Goal: Information Seeking & Learning: Find specific fact

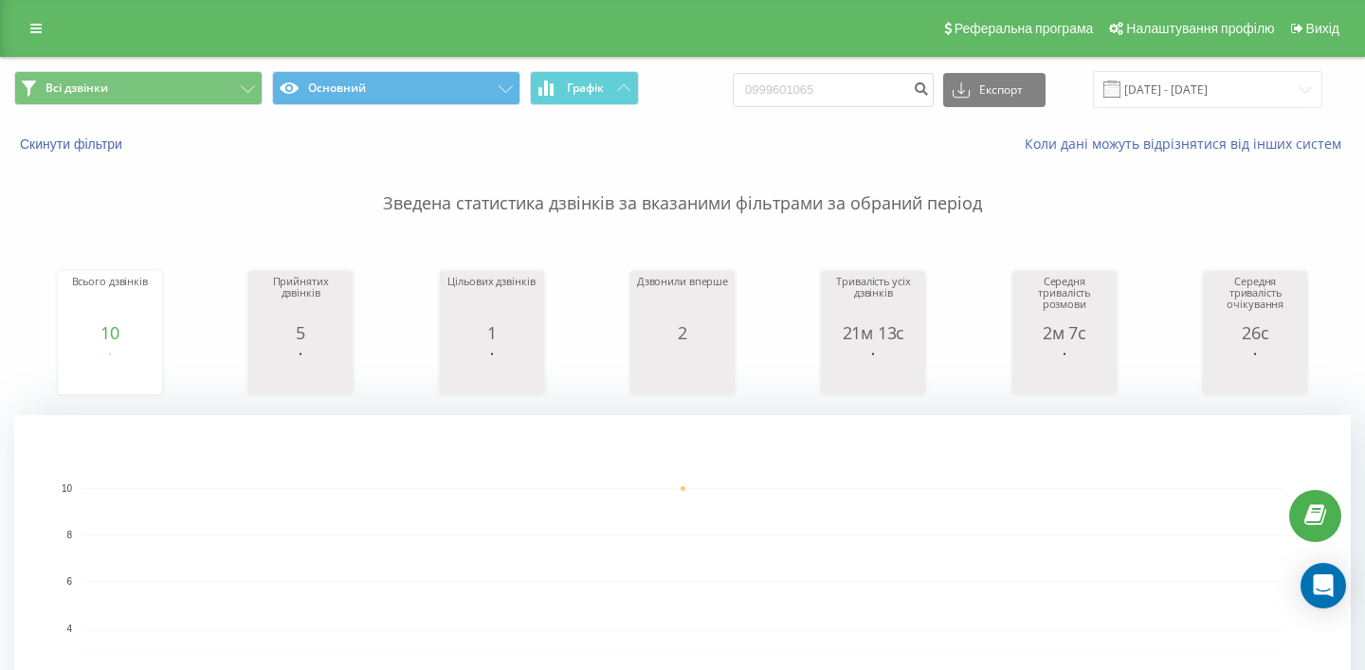
scroll to position [78, 0]
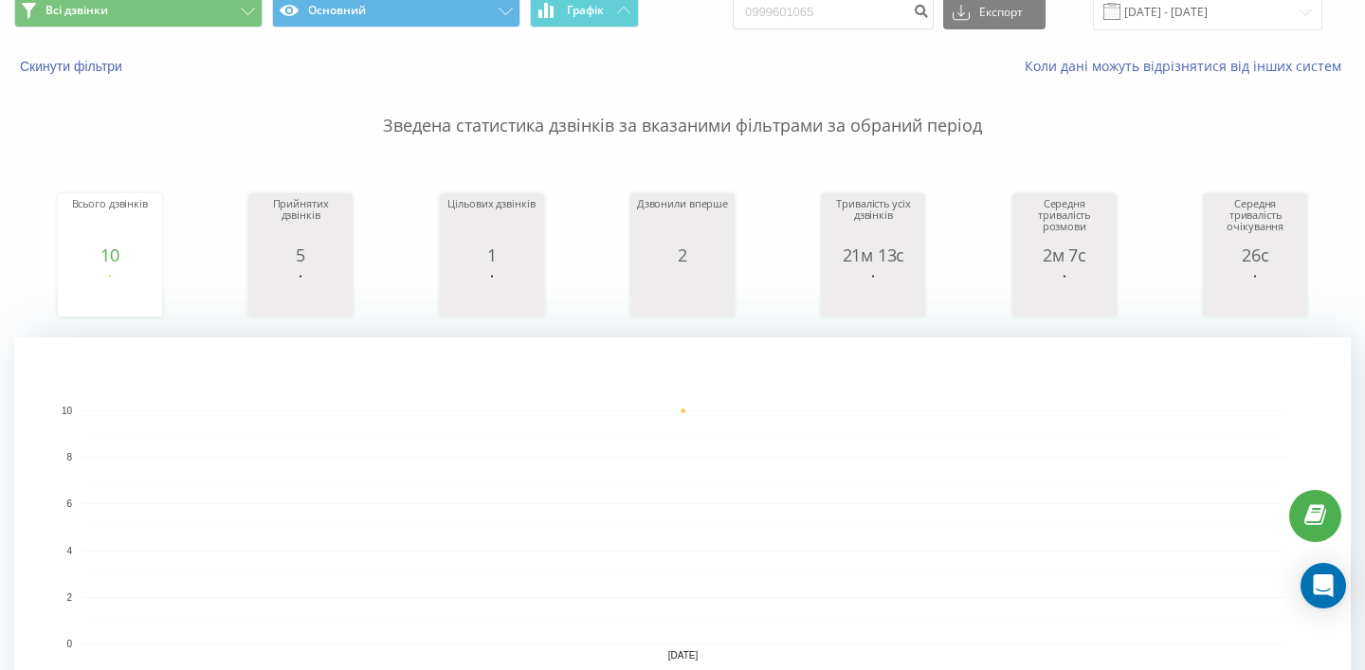
type input "0999601065"
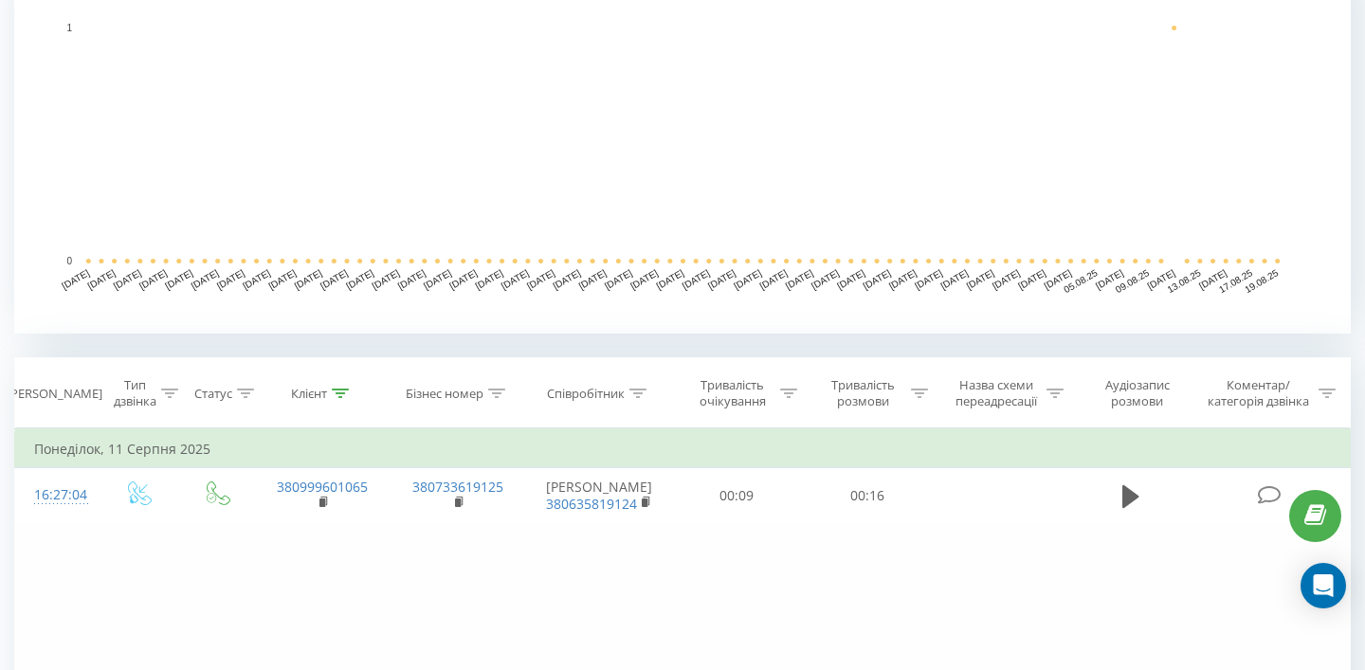
scroll to position [490, 0]
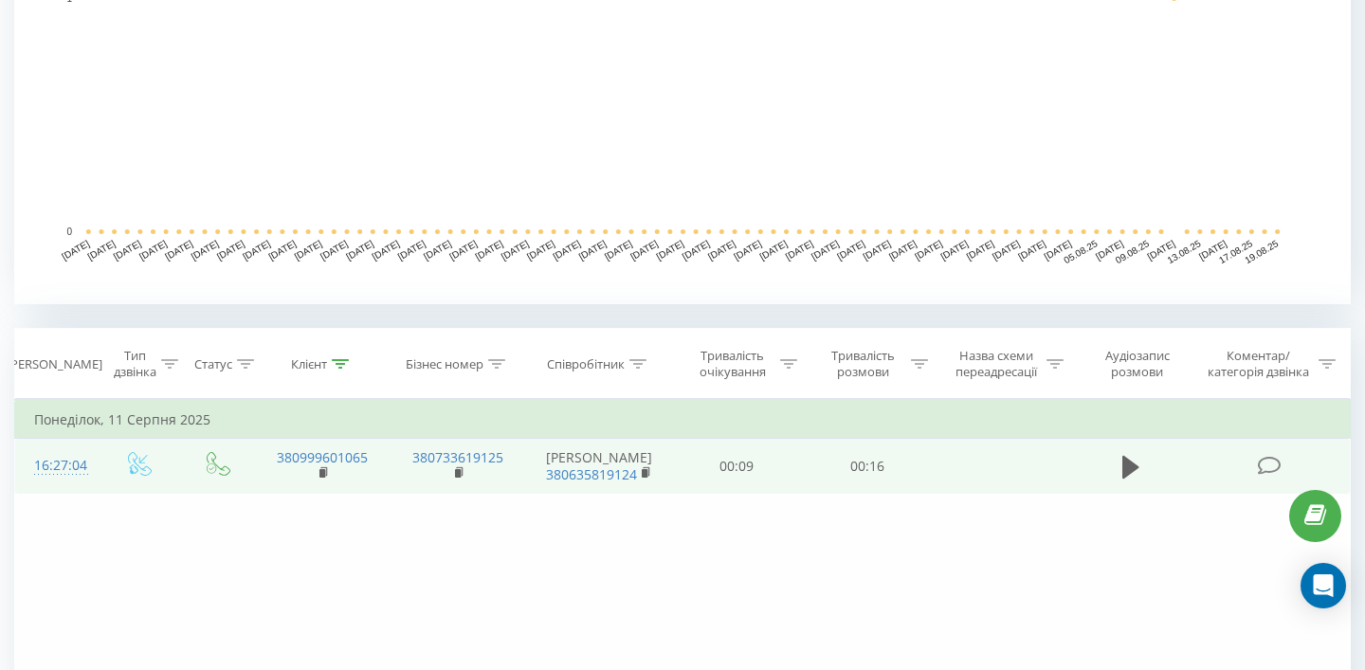
click at [1115, 455] on td at bounding box center [1130, 466] width 125 height 55
click at [1126, 463] on icon at bounding box center [1130, 466] width 17 height 23
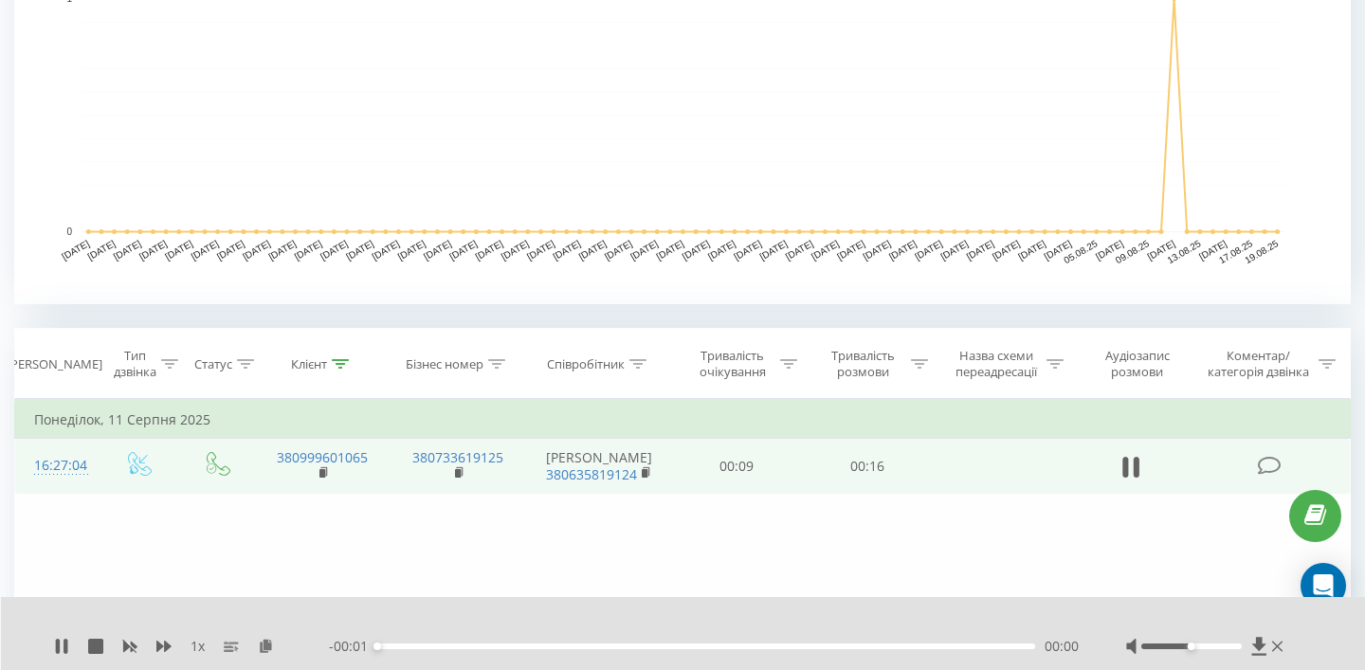
scroll to position [577, 0]
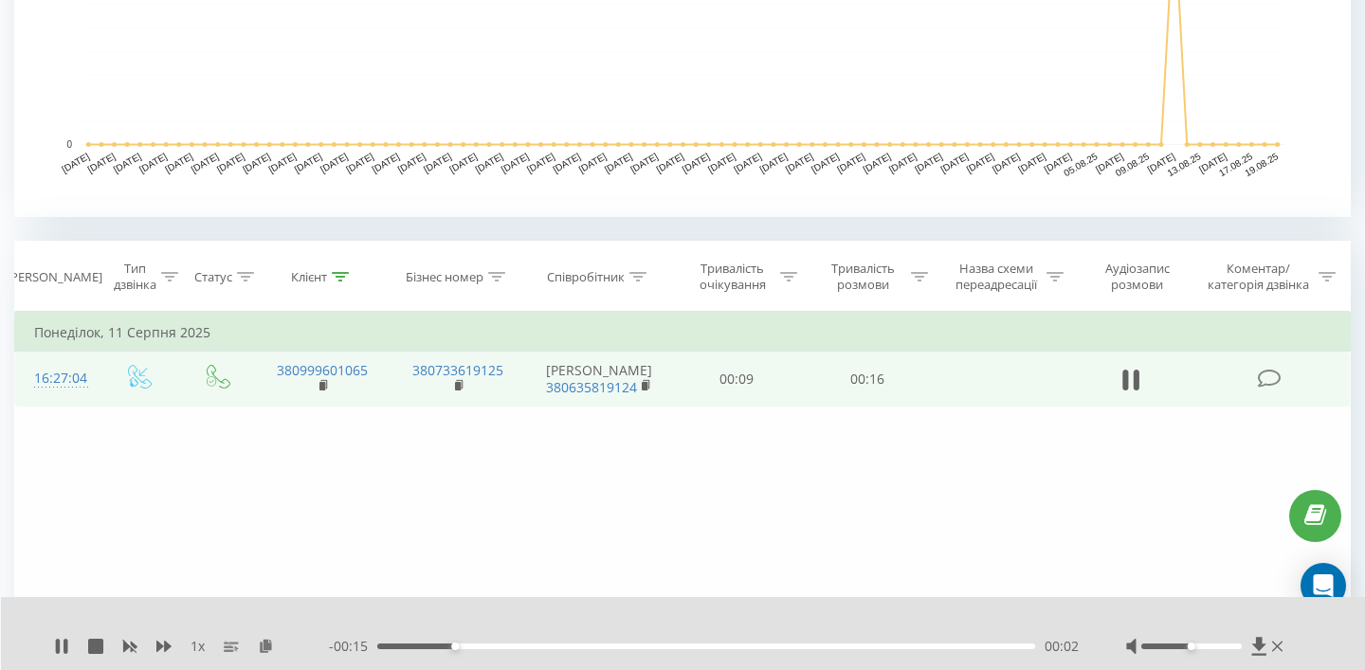
click at [497, 643] on div "- 00:15 00:02 00:02" at bounding box center [704, 646] width 750 height 19
click at [553, 644] on div "- 00:13 00:03 00:03" at bounding box center [704, 646] width 750 height 19
click at [553, 644] on div "00:03" at bounding box center [706, 647] width 658 height 6
click at [701, 642] on div "- 00:12 00:05 00:05" at bounding box center [704, 646] width 750 height 19
click at [698, 646] on div "00:05" at bounding box center [706, 647] width 658 height 6
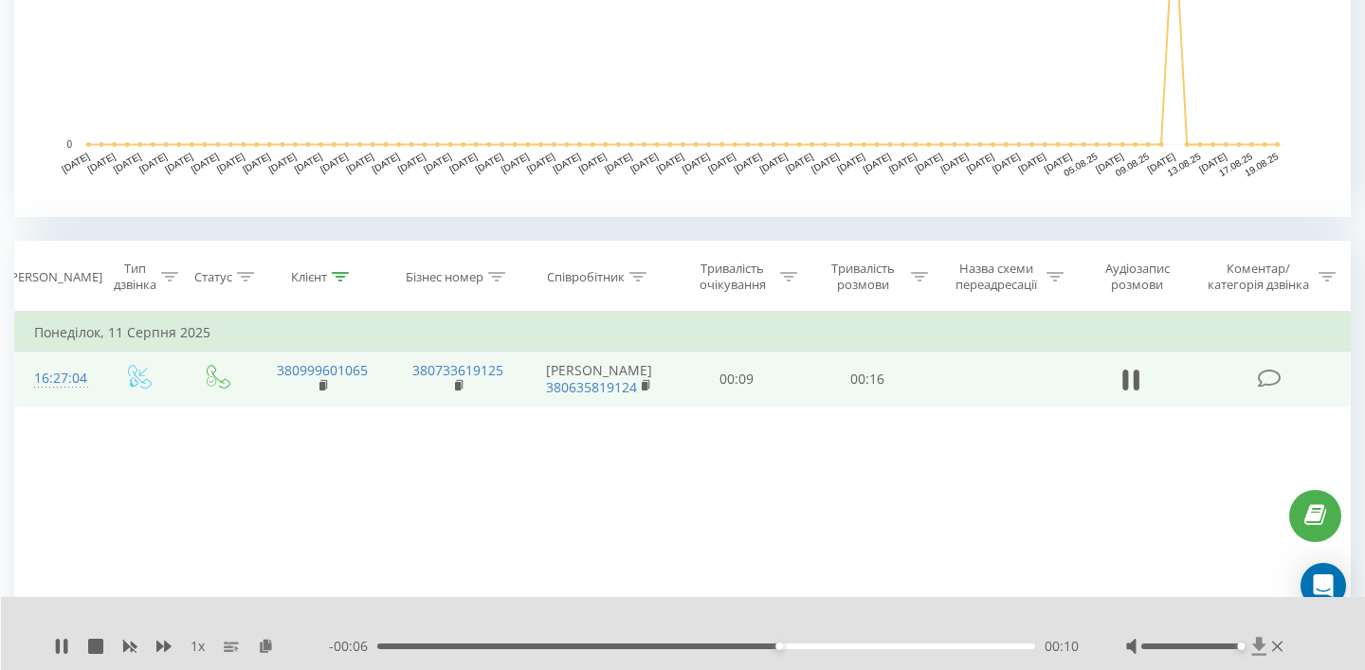
drag, startPoint x: 1201, startPoint y: 644, endPoint x: 1255, endPoint y: 645, distance: 54.1
click at [1255, 645] on div at bounding box center [1206, 646] width 161 height 19
click at [64, 647] on icon at bounding box center [65, 646] width 4 height 15
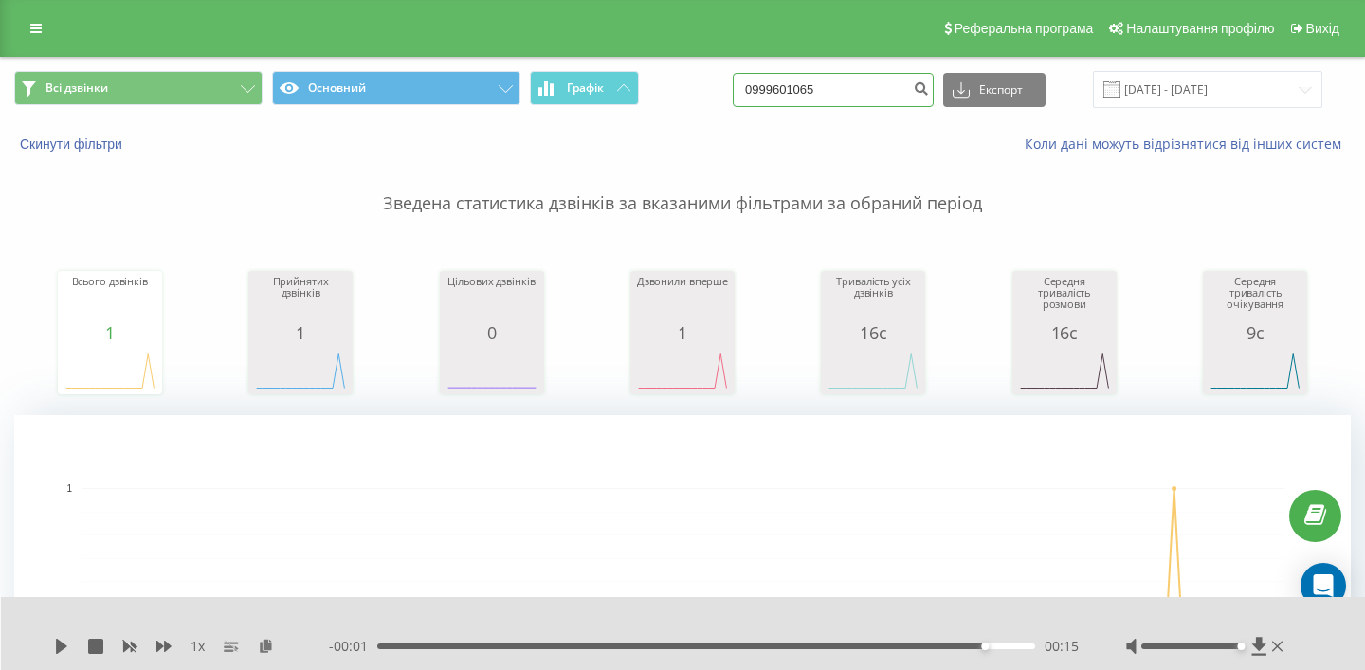
click at [873, 92] on input "0999601065" at bounding box center [833, 90] width 201 height 34
click at [873, 93] on input "0999601065" at bounding box center [833, 90] width 201 height 34
paste input "59098129"
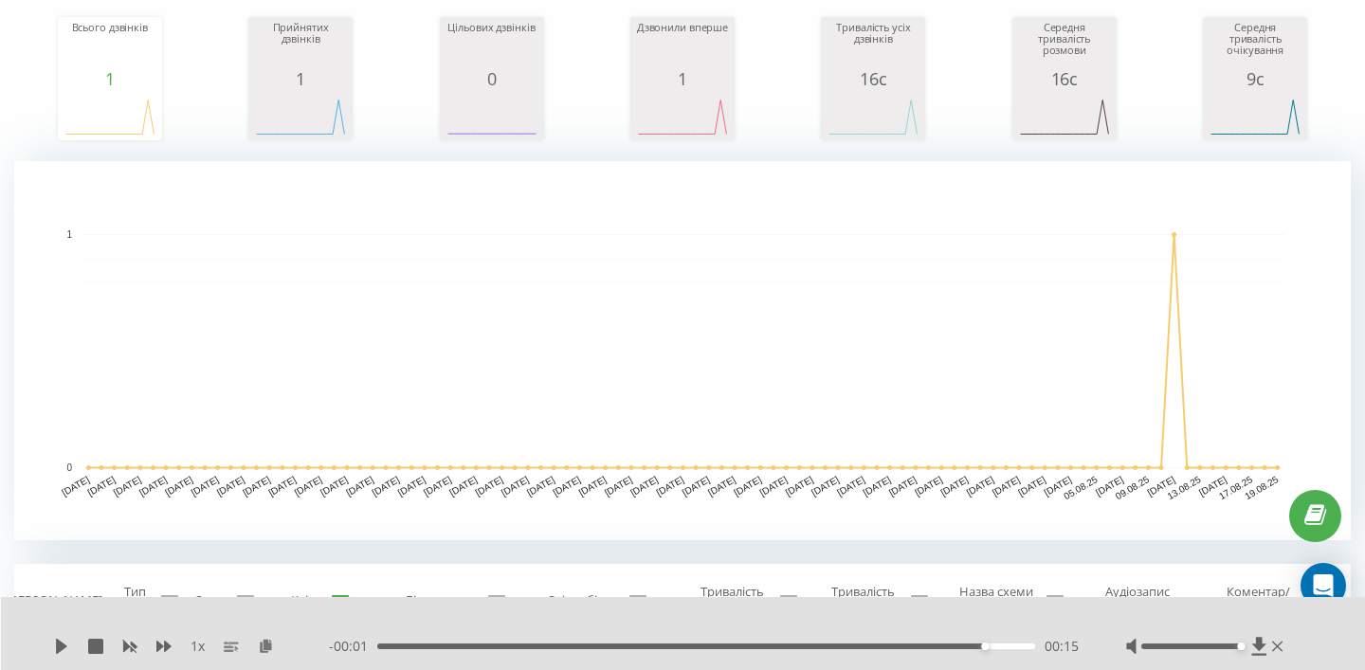
scroll to position [252, 0]
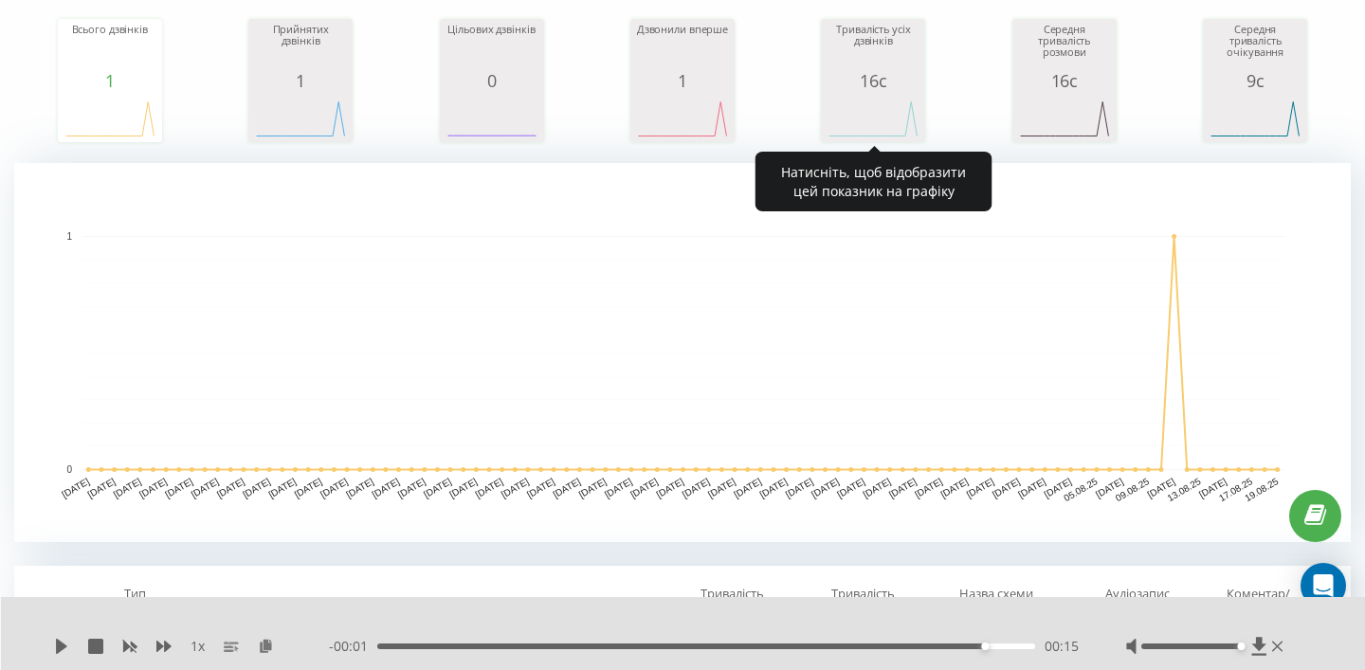
type input "0959098129"
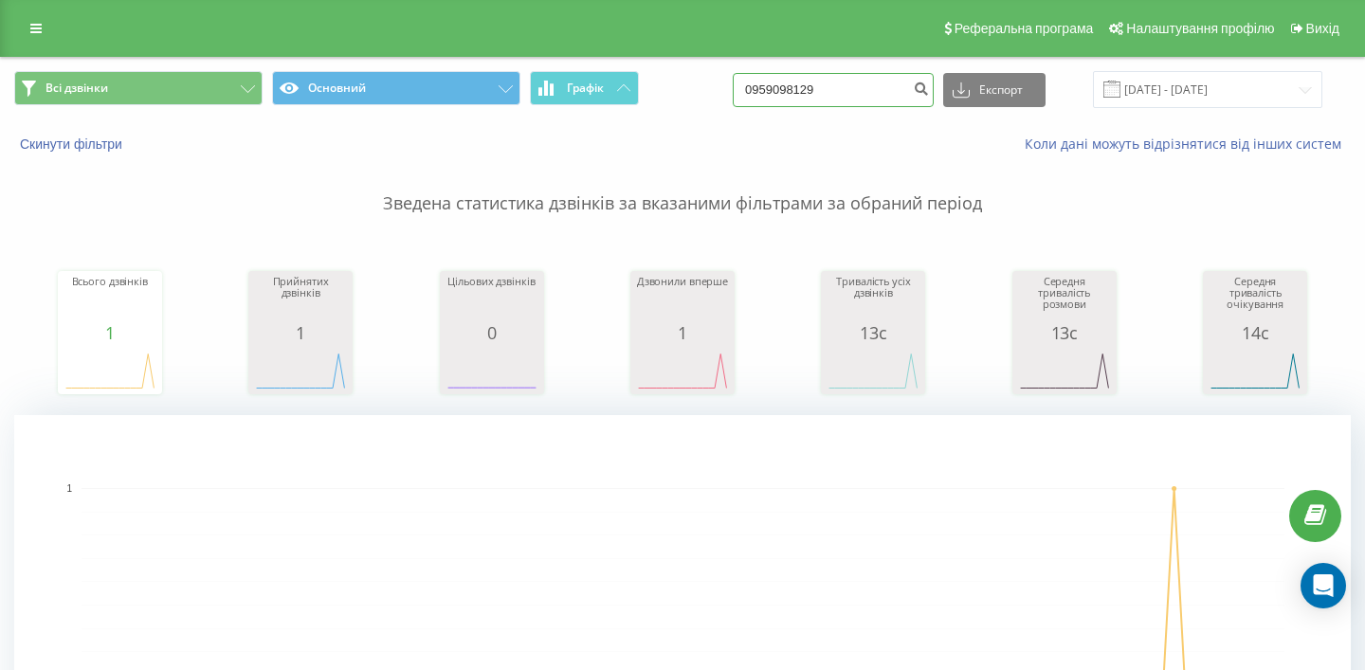
click at [853, 103] on input "0959098129" at bounding box center [833, 90] width 201 height 34
click at [853, 104] on input "0959098129" at bounding box center [833, 90] width 201 height 34
paste input "677244237"
type input "0677244237"
click at [862, 94] on input "0677244237" at bounding box center [833, 90] width 201 height 34
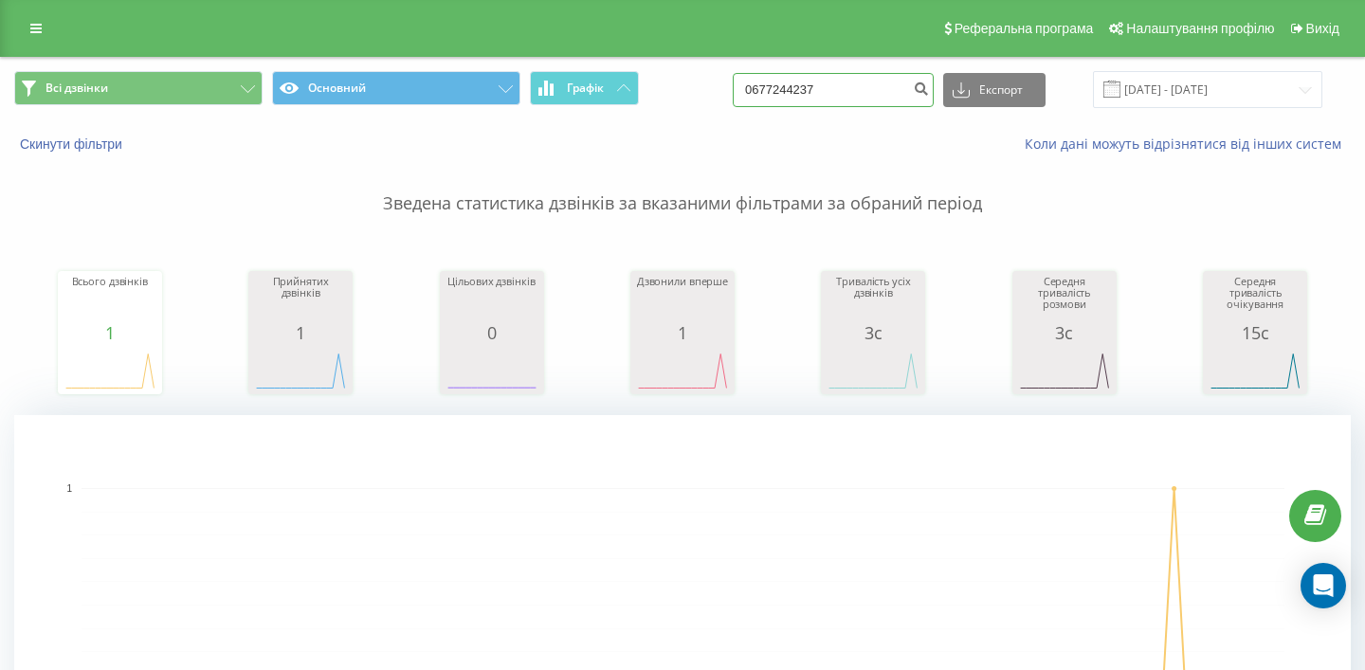
click at [862, 95] on input "0677244237" at bounding box center [833, 90] width 201 height 34
paste input "731351715"
type input "0731351715"
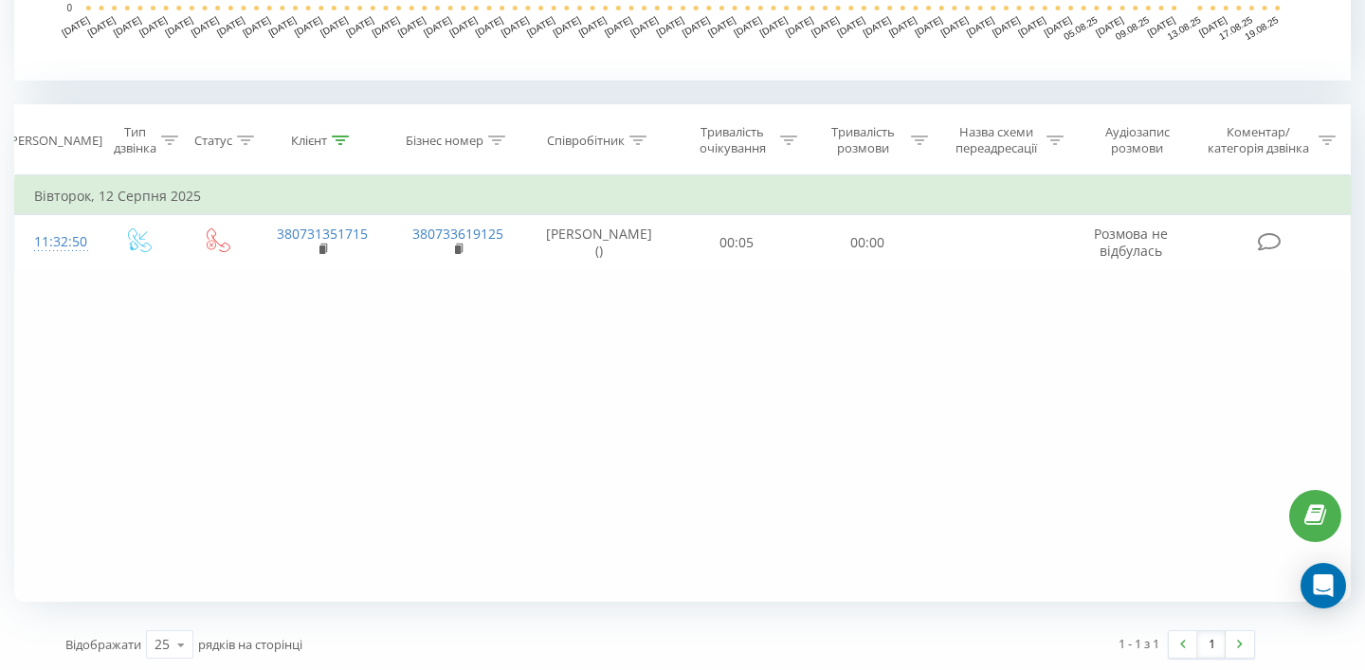
scroll to position [716, 0]
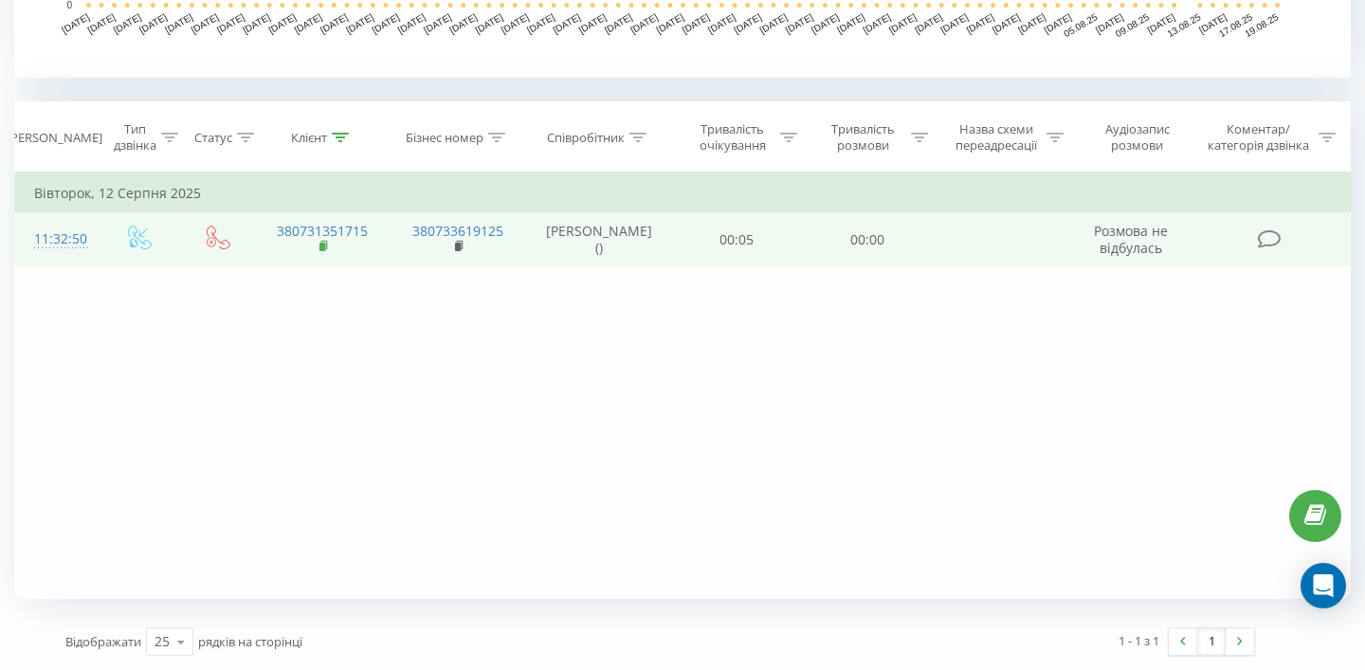
click at [319, 244] on rect at bounding box center [322, 247] width 6 height 9
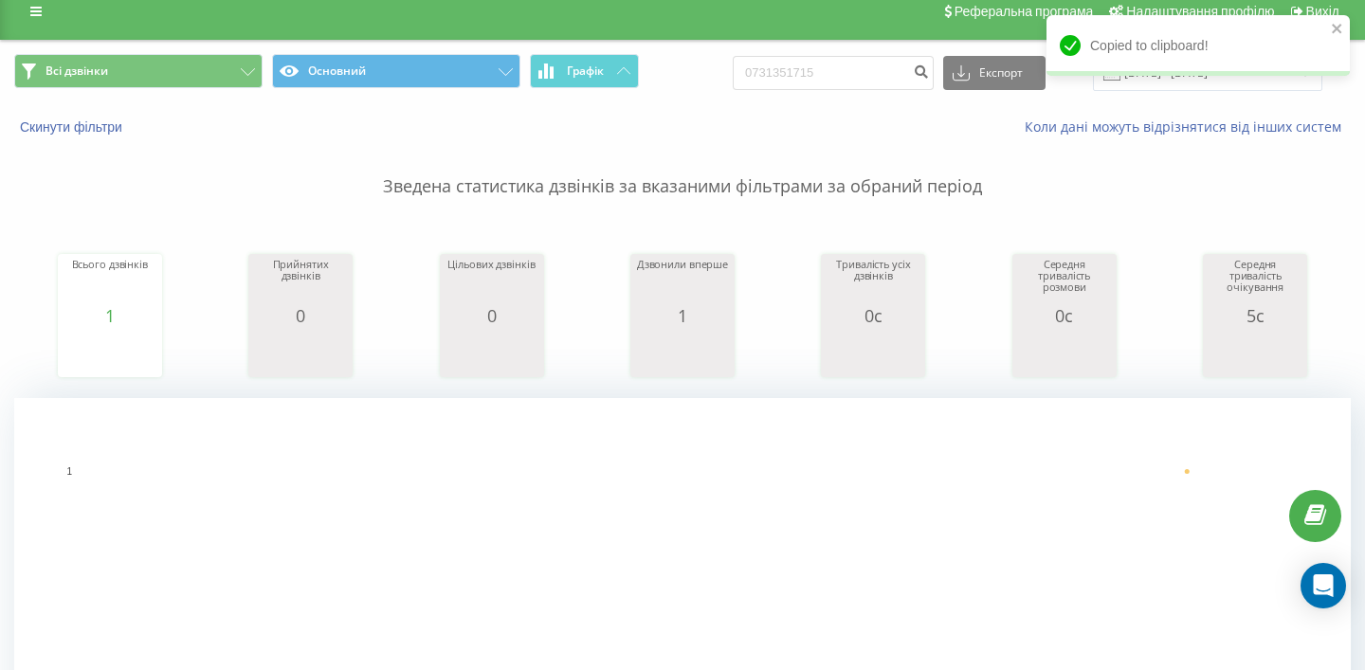
scroll to position [0, 0]
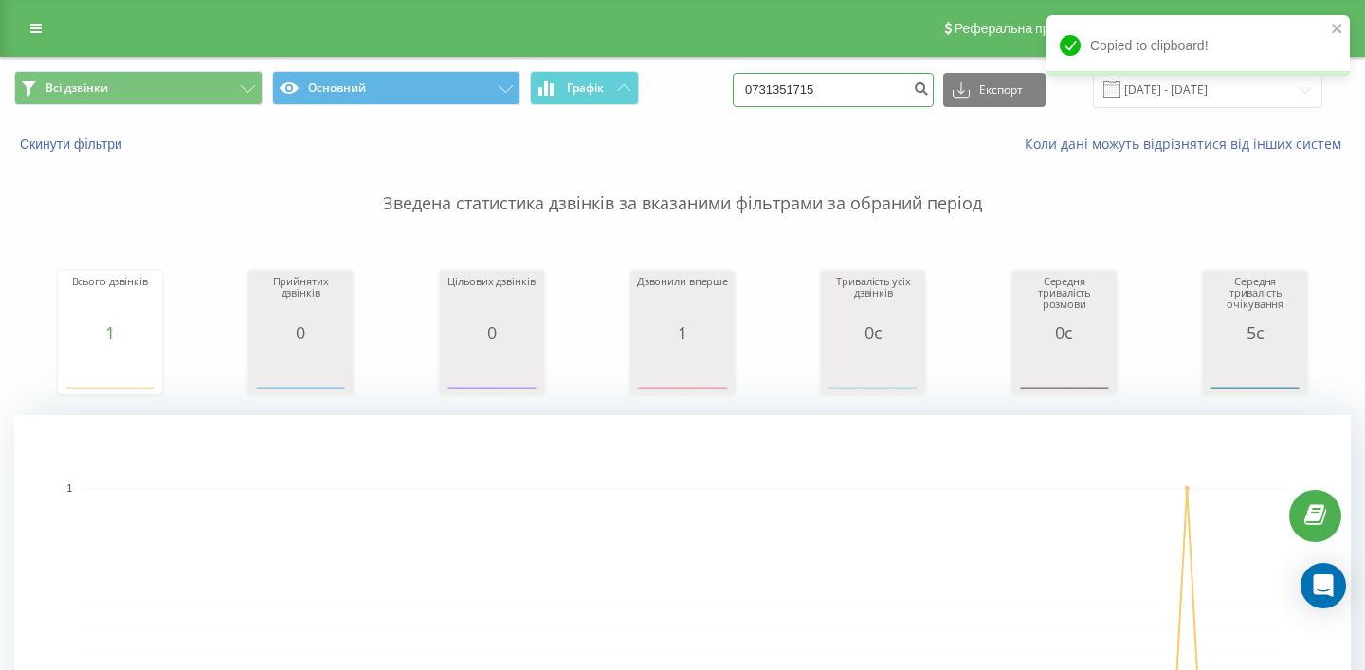
click at [833, 100] on input "0731351715" at bounding box center [833, 90] width 201 height 34
paste input "939333461"
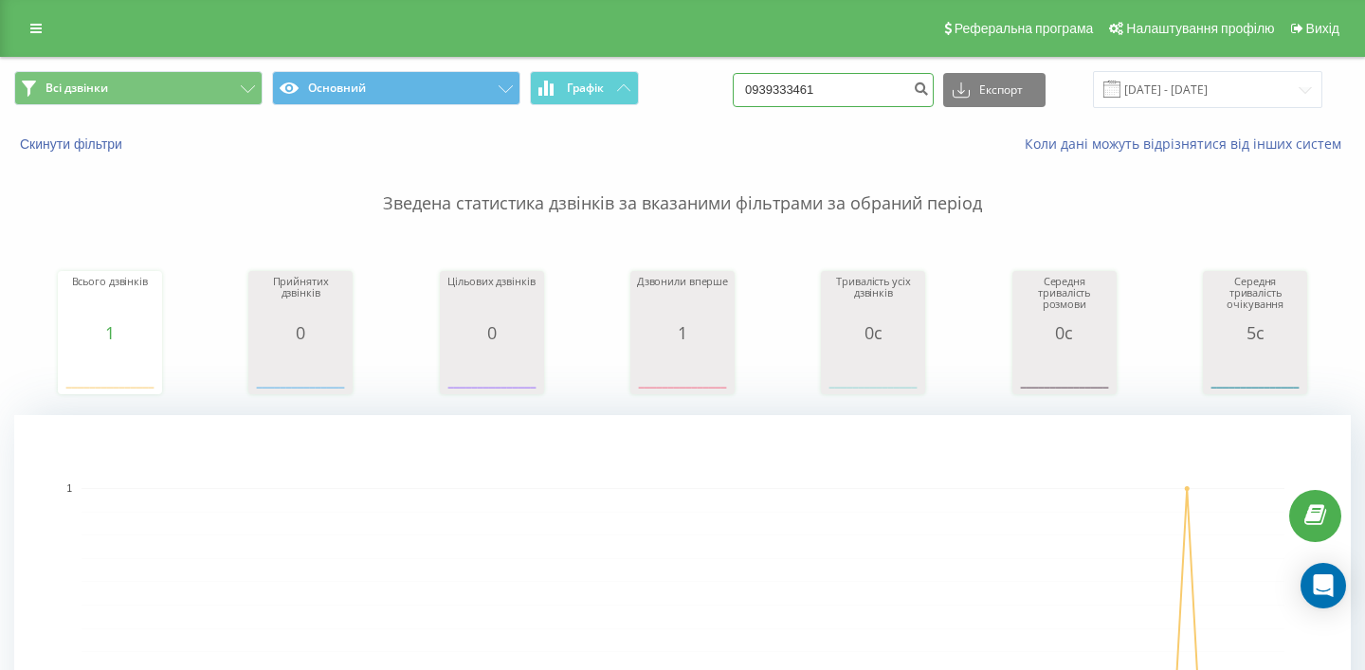
type input "0939333461"
click at [853, 94] on input "0939333461" at bounding box center [833, 90] width 201 height 34
click at [853, 95] on input "0939333461" at bounding box center [833, 90] width 201 height 34
paste input "56777270"
type input "0956777270"
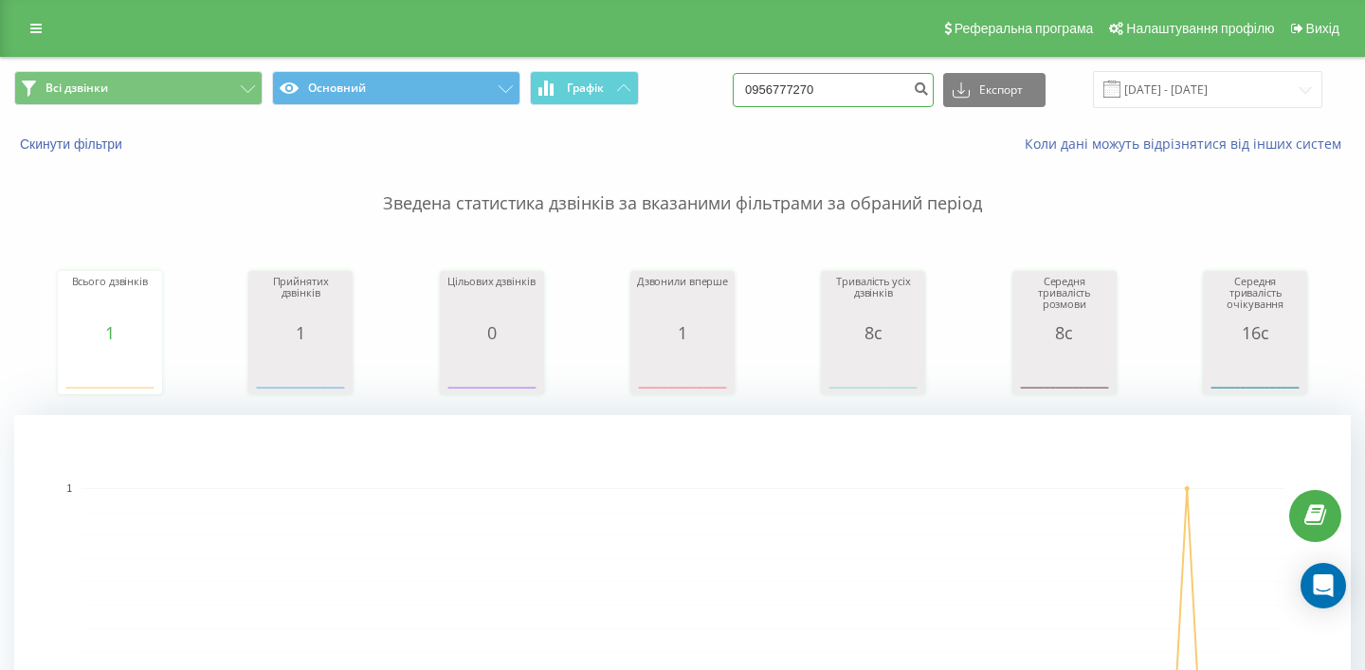
click at [837, 103] on input "0956777270" at bounding box center [833, 90] width 201 height 34
click at [837, 104] on input "0956777270" at bounding box center [833, 90] width 201 height 34
paste input "72328777"
type input "0972328777"
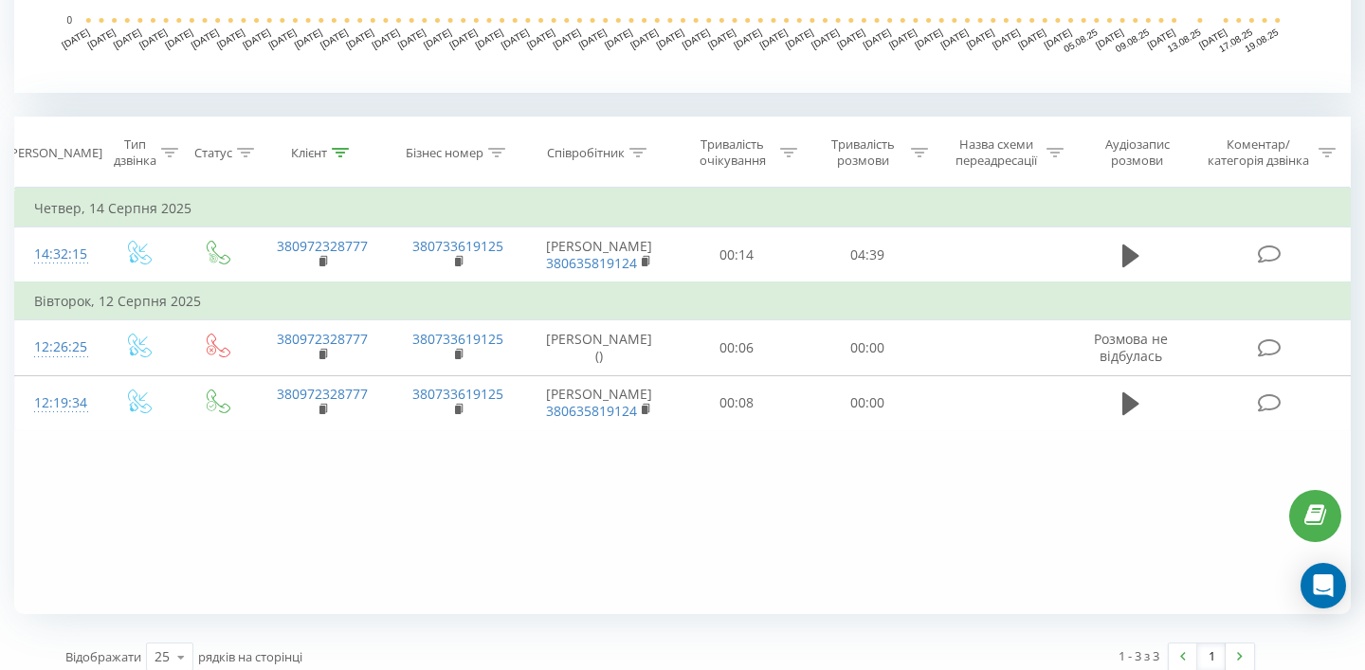
scroll to position [708, 0]
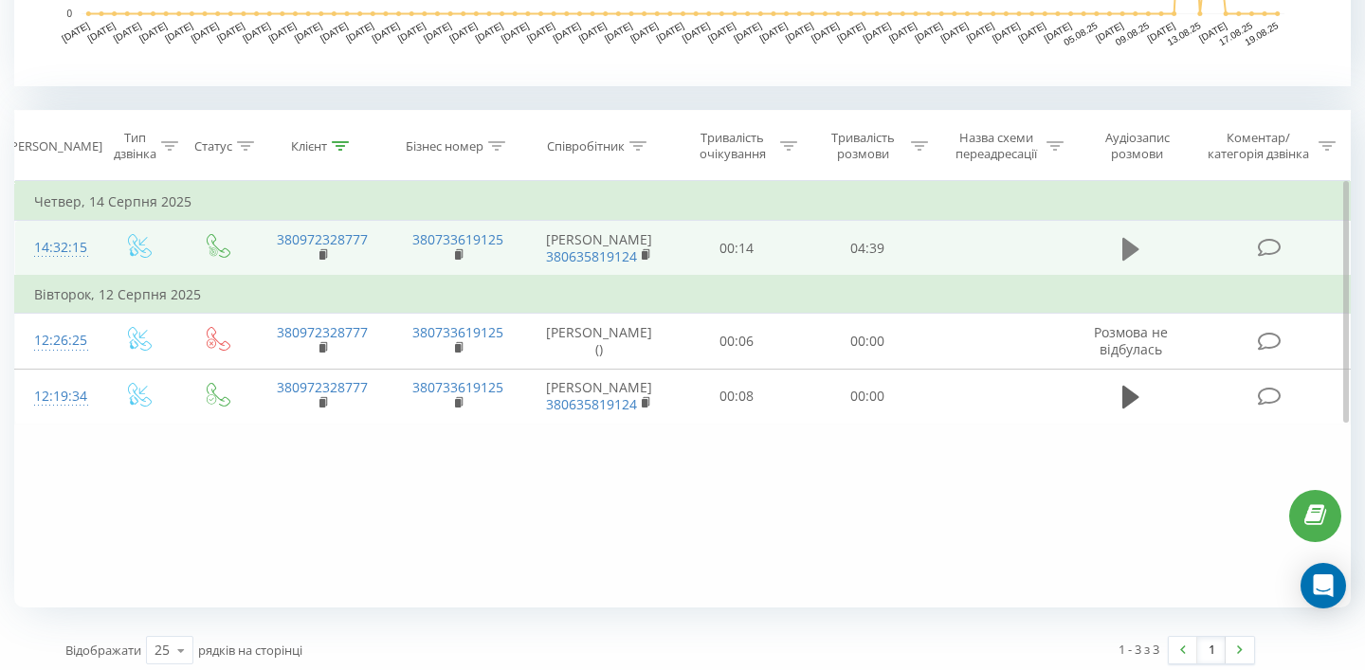
click at [1133, 254] on icon at bounding box center [1130, 249] width 17 height 27
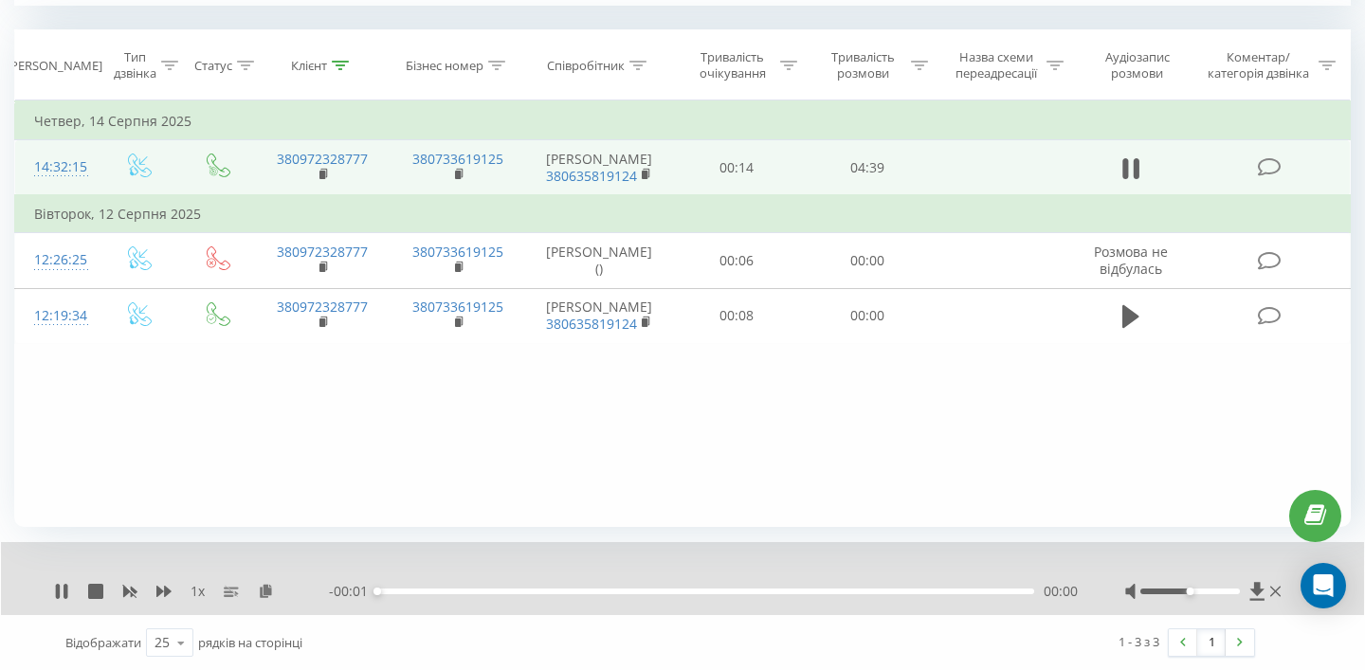
scroll to position [789, 0]
click at [63, 589] on icon at bounding box center [65, 591] width 4 height 15
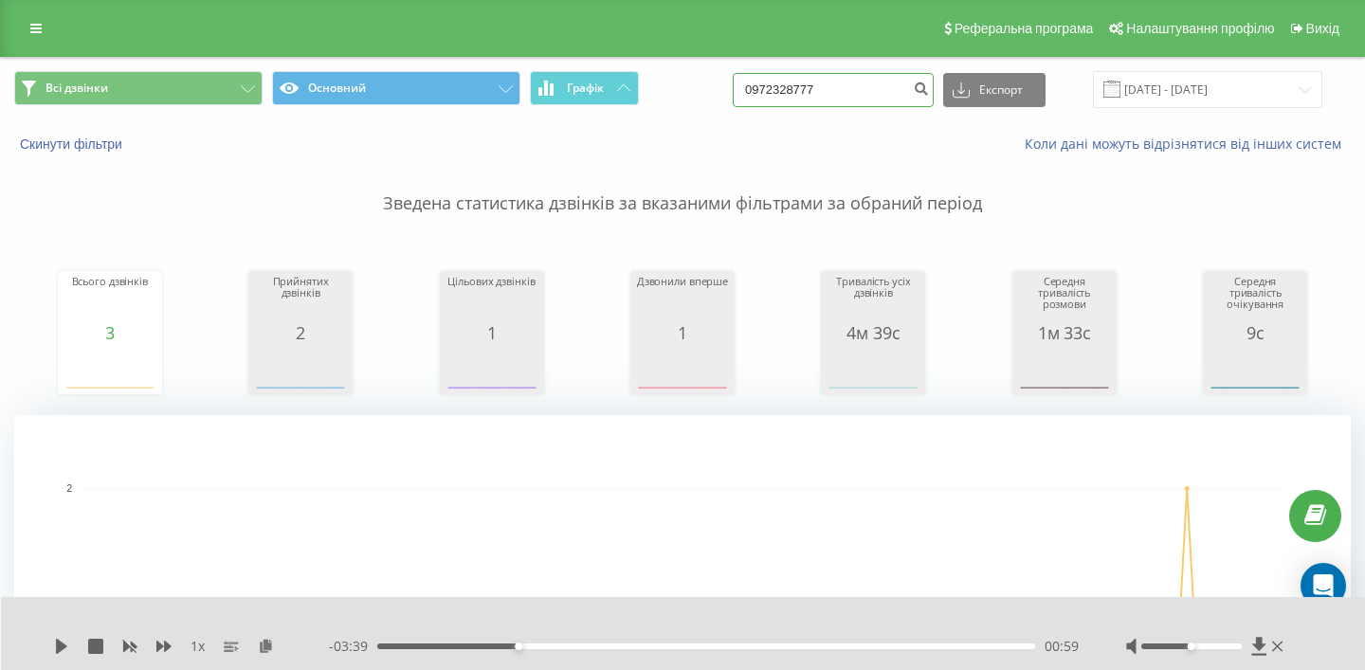
click at [838, 97] on input "0972328777" at bounding box center [833, 90] width 201 height 34
click at [838, 98] on input "0972328777" at bounding box center [833, 90] width 201 height 34
paste input "4536564"
type input "0974536564"
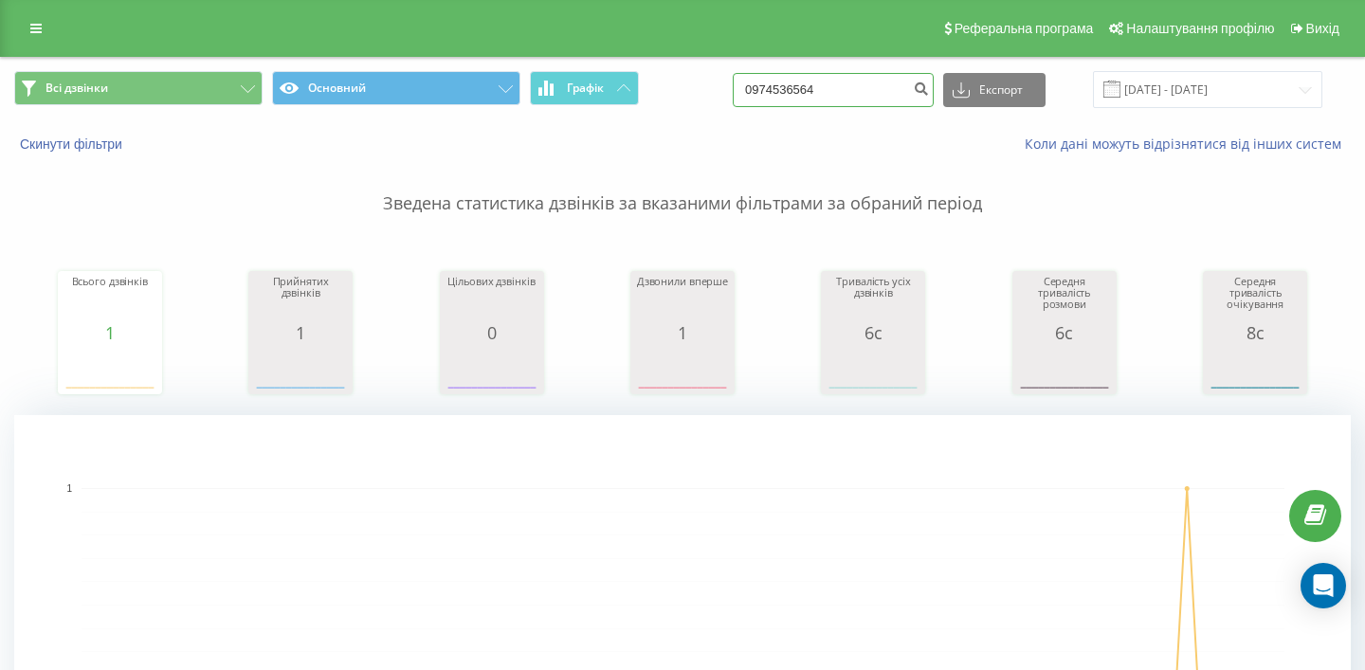
click at [839, 99] on input "0974536564" at bounding box center [833, 90] width 201 height 34
click at [839, 100] on input "0974536564" at bounding box center [833, 90] width 201 height 34
paste input "0668181829"
paste input
type input "0668181829"
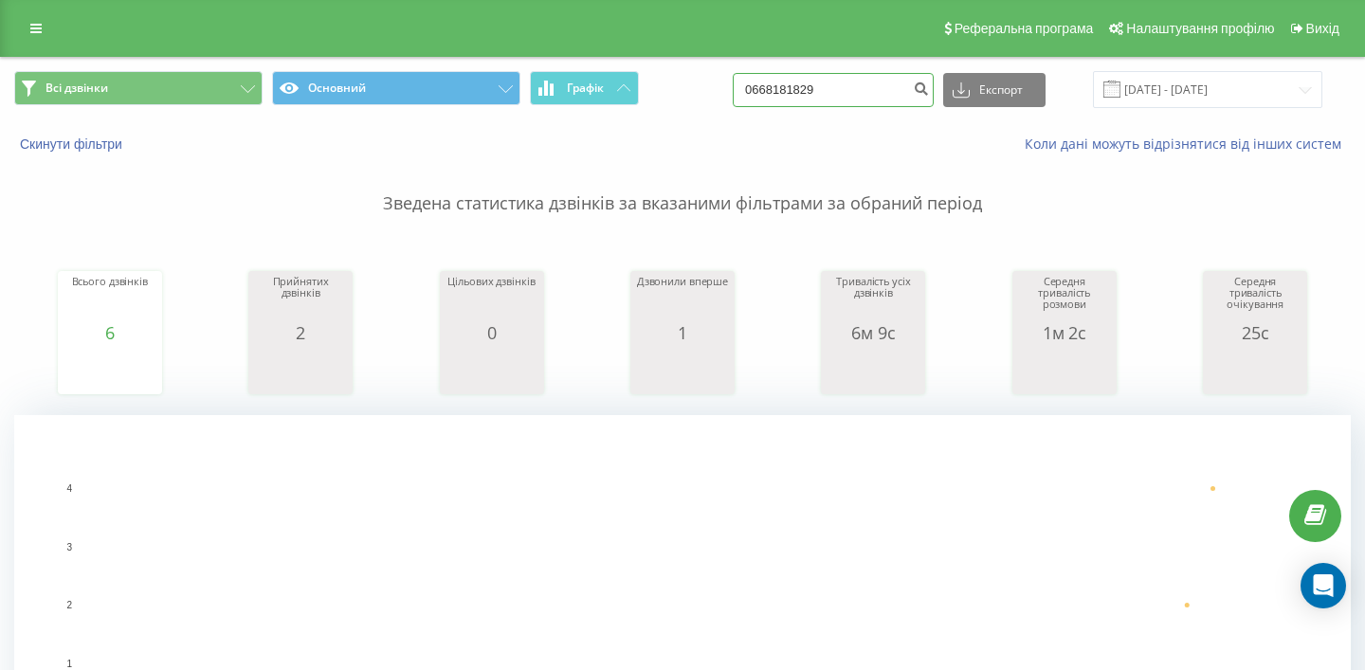
click at [826, 77] on input "0668181829" at bounding box center [833, 90] width 201 height 34
paste input "7481537"
type input "0674815379"
click at [799, 82] on input "0674815379" at bounding box center [833, 90] width 201 height 34
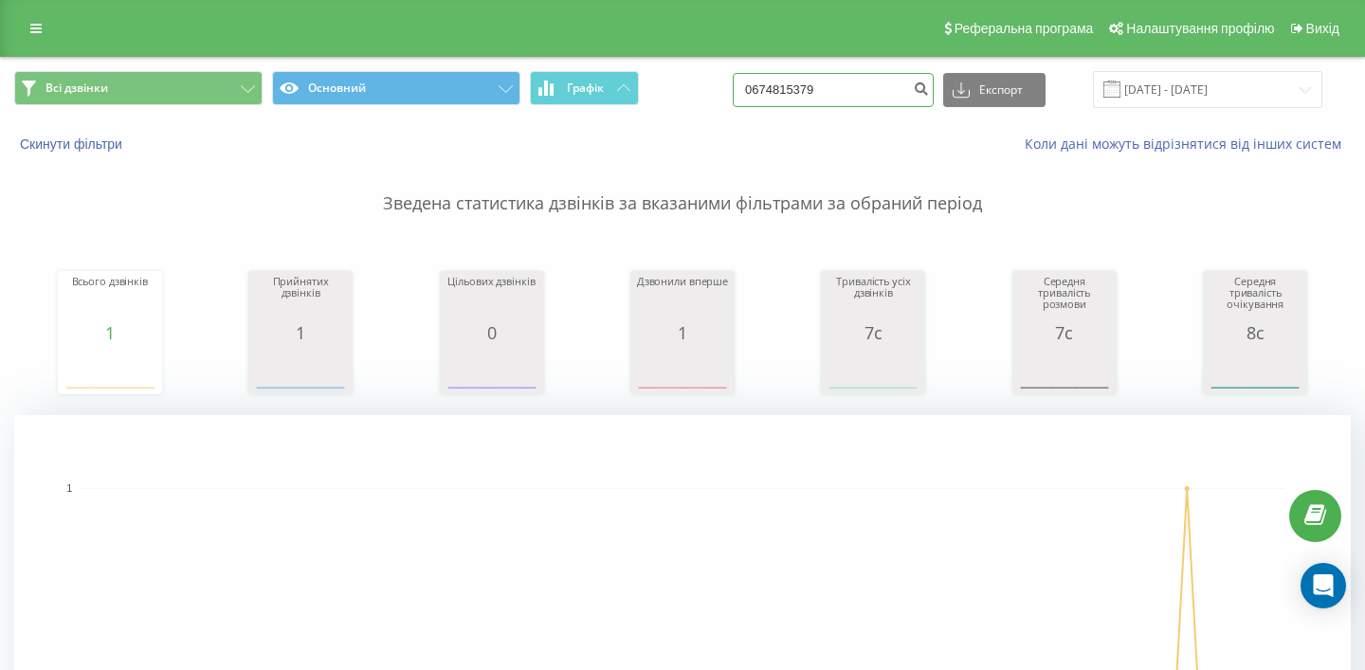
click at [799, 82] on input "0674815379" at bounding box center [833, 90] width 201 height 34
paste input "978821618"
type input "0978821618"
click at [836, 81] on input "0978821618" at bounding box center [833, 90] width 201 height 34
click at [836, 82] on input "0978821618" at bounding box center [833, 90] width 201 height 34
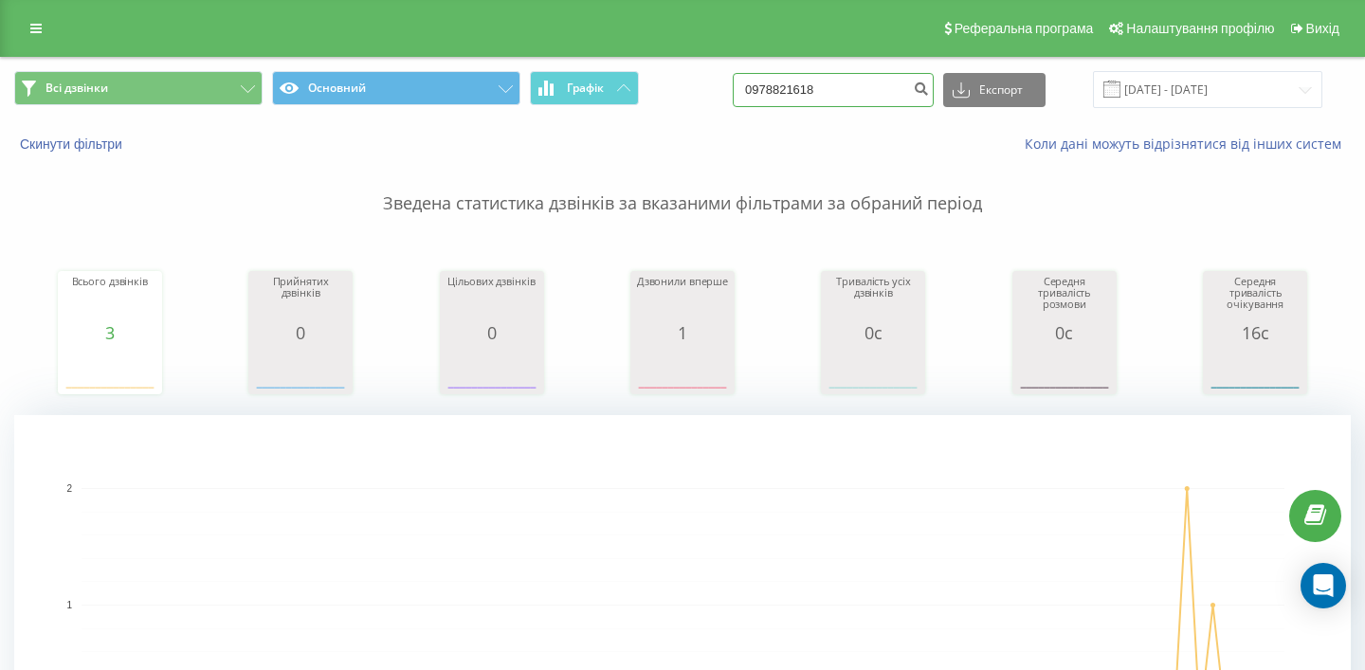
paste input "675691330"
type input "0675691330"
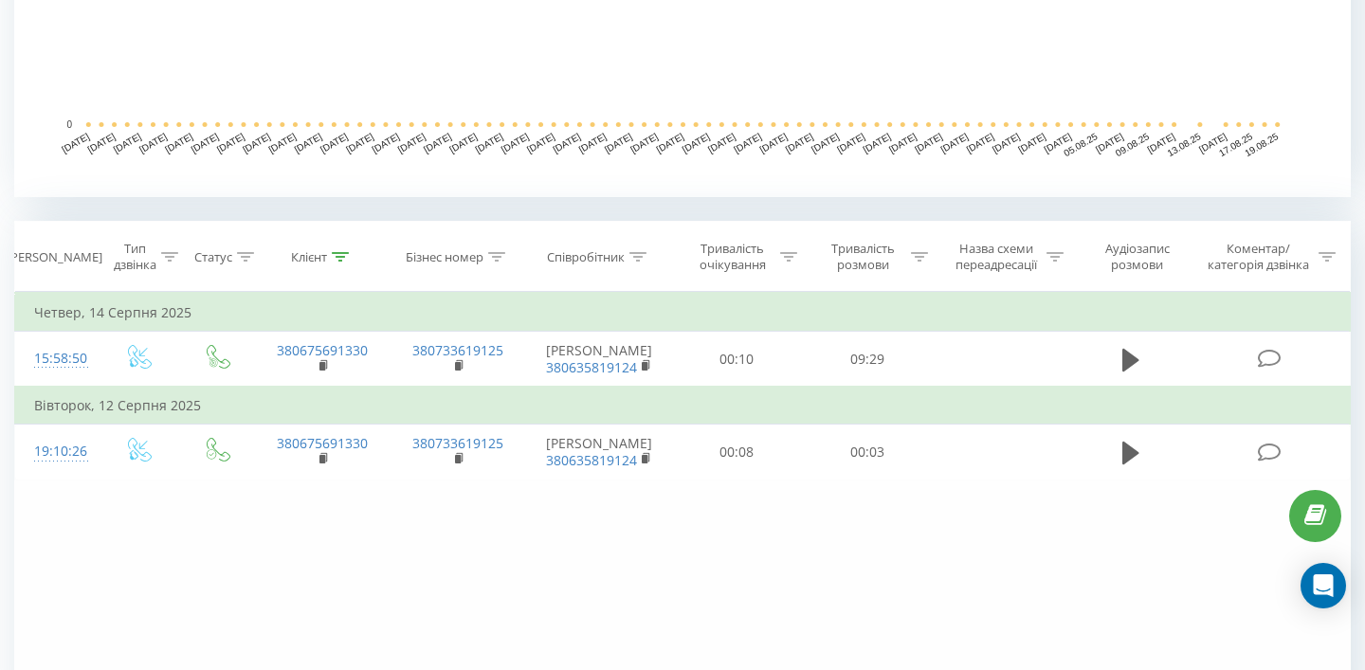
scroll to position [611, 0]
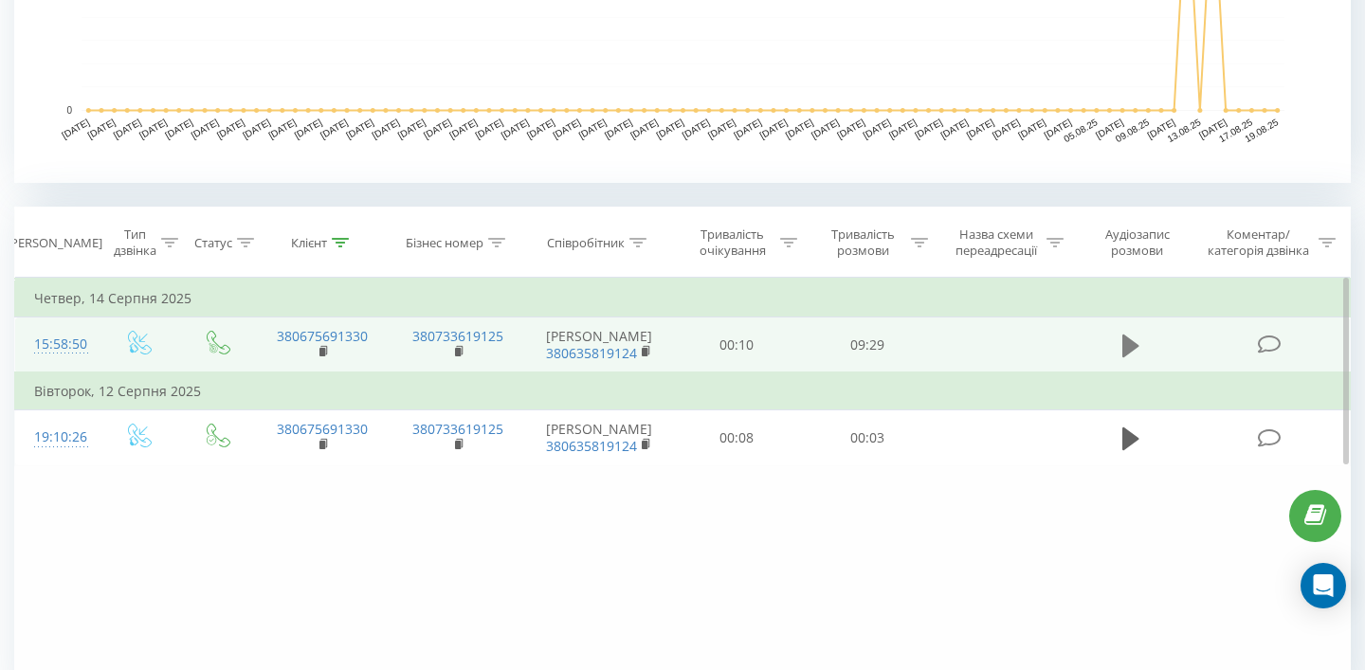
click at [1129, 348] on icon at bounding box center [1130, 345] width 17 height 23
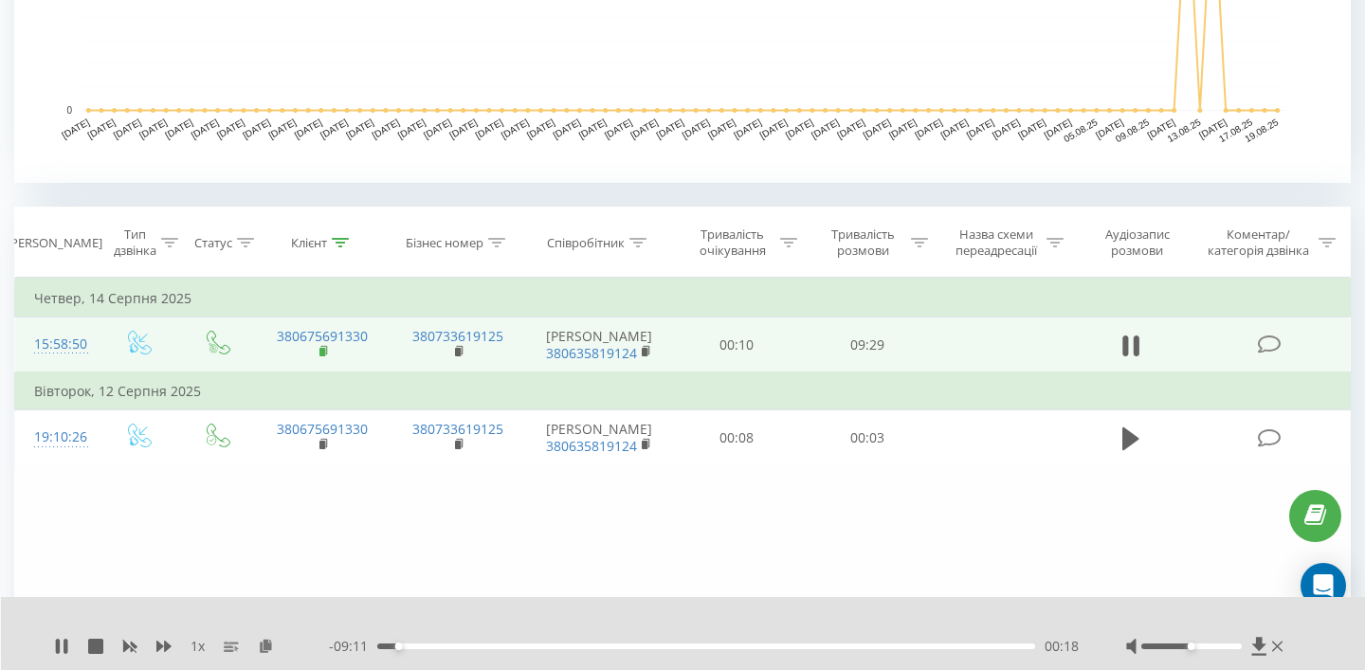
click at [321, 351] on rect at bounding box center [322, 352] width 6 height 9
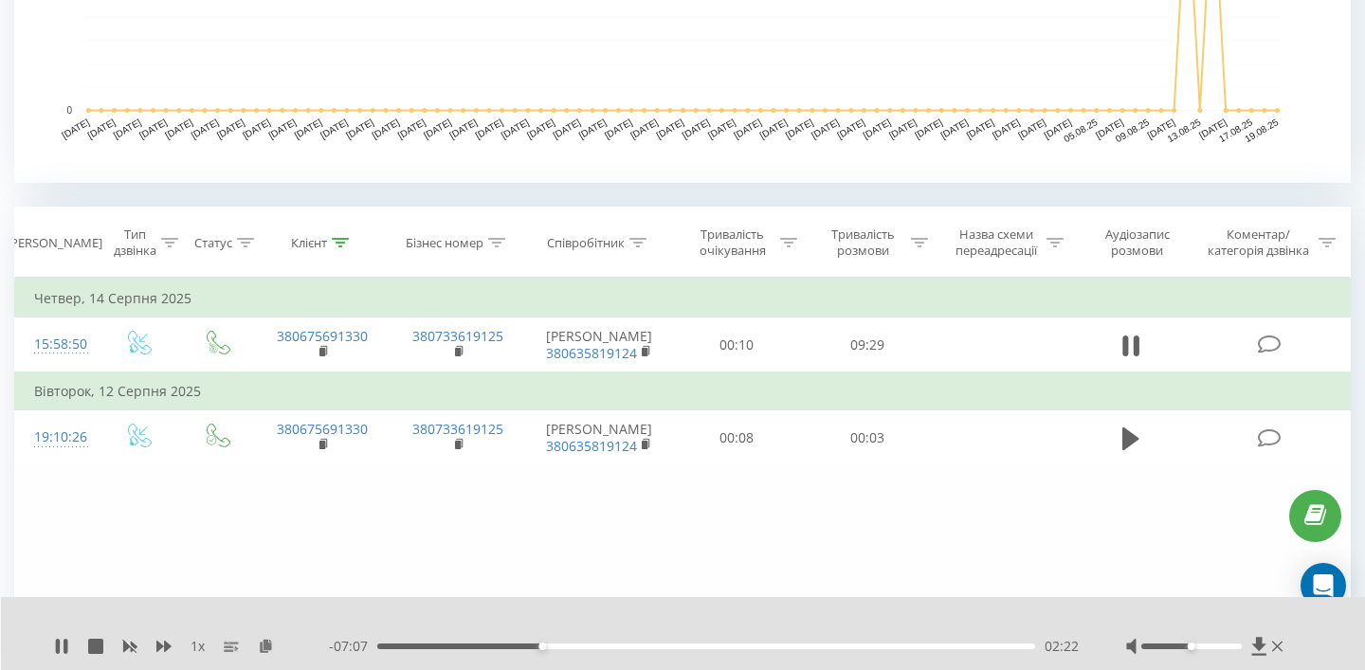
drag, startPoint x: 1193, startPoint y: 641, endPoint x: 1212, endPoint y: 641, distance: 19.0
click at [1212, 640] on div at bounding box center [1206, 646] width 161 height 19
click at [1211, 642] on div at bounding box center [1206, 646] width 161 height 19
drag, startPoint x: 1208, startPoint y: 644, endPoint x: 1250, endPoint y: 658, distance: 44.1
click at [1250, 658] on div "1 x - 07:05 02:24 02:24" at bounding box center [683, 633] width 1365 height 73
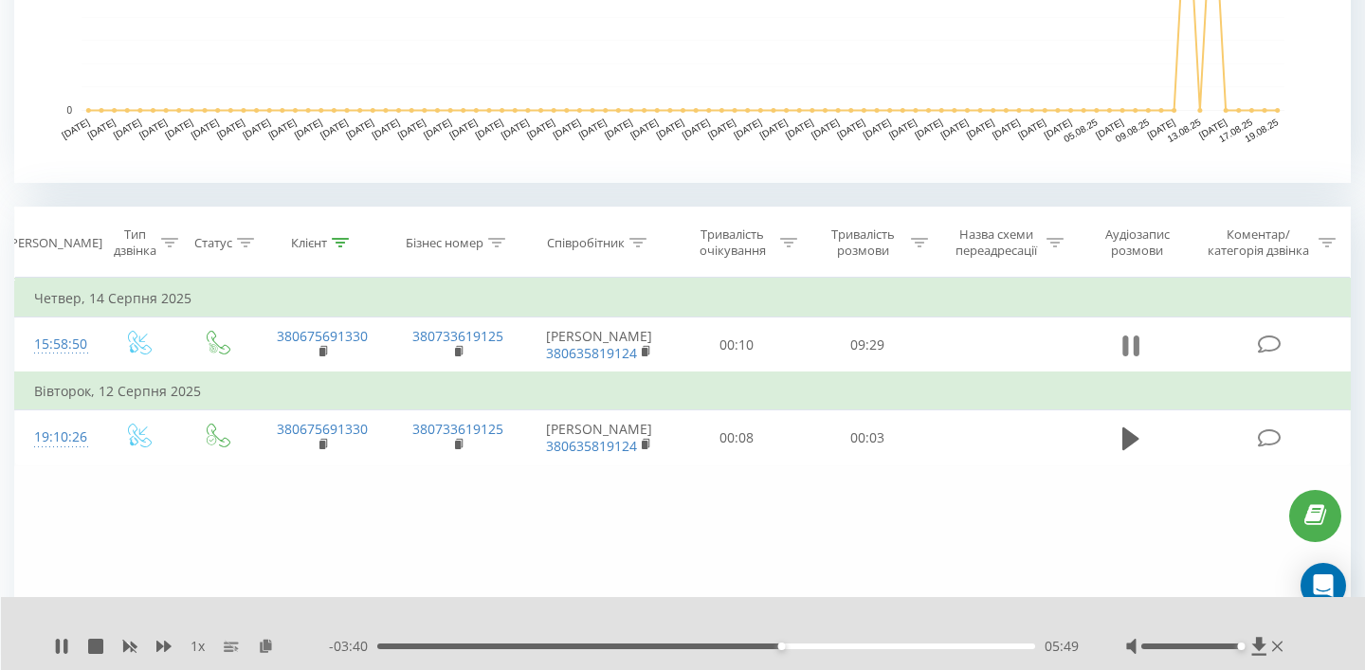
click at [1130, 341] on icon at bounding box center [1130, 346] width 17 height 27
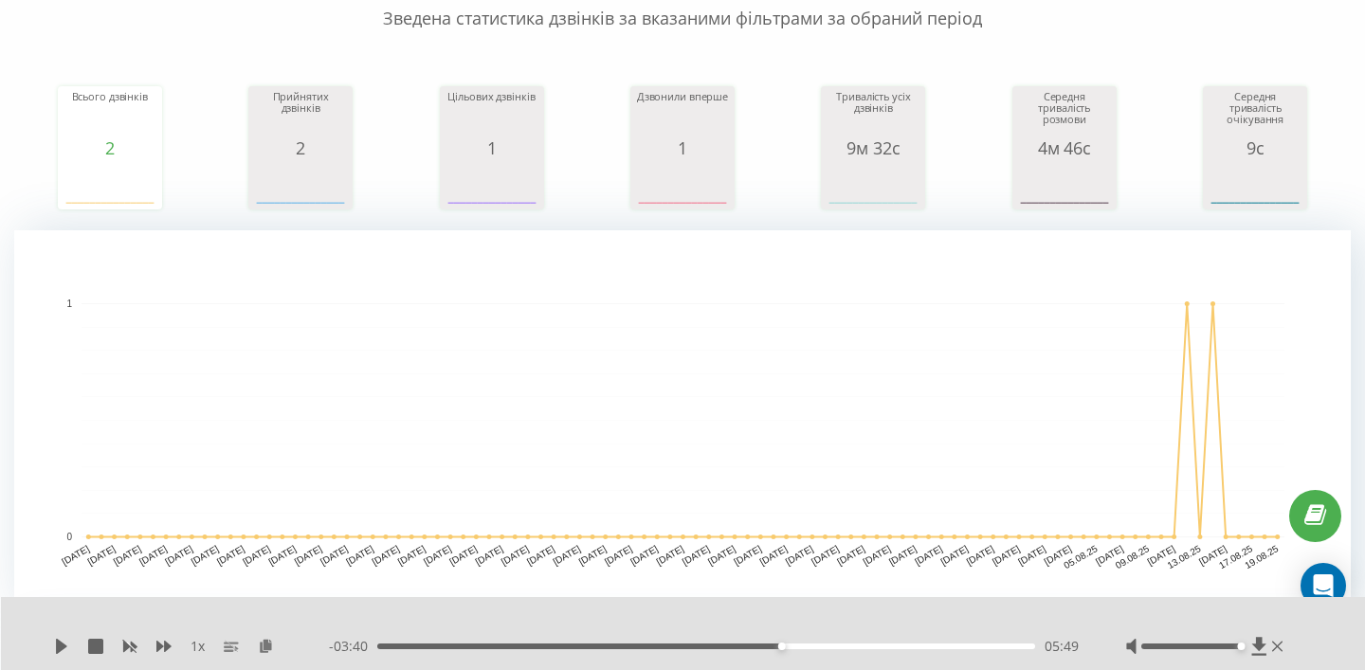
scroll to position [0, 0]
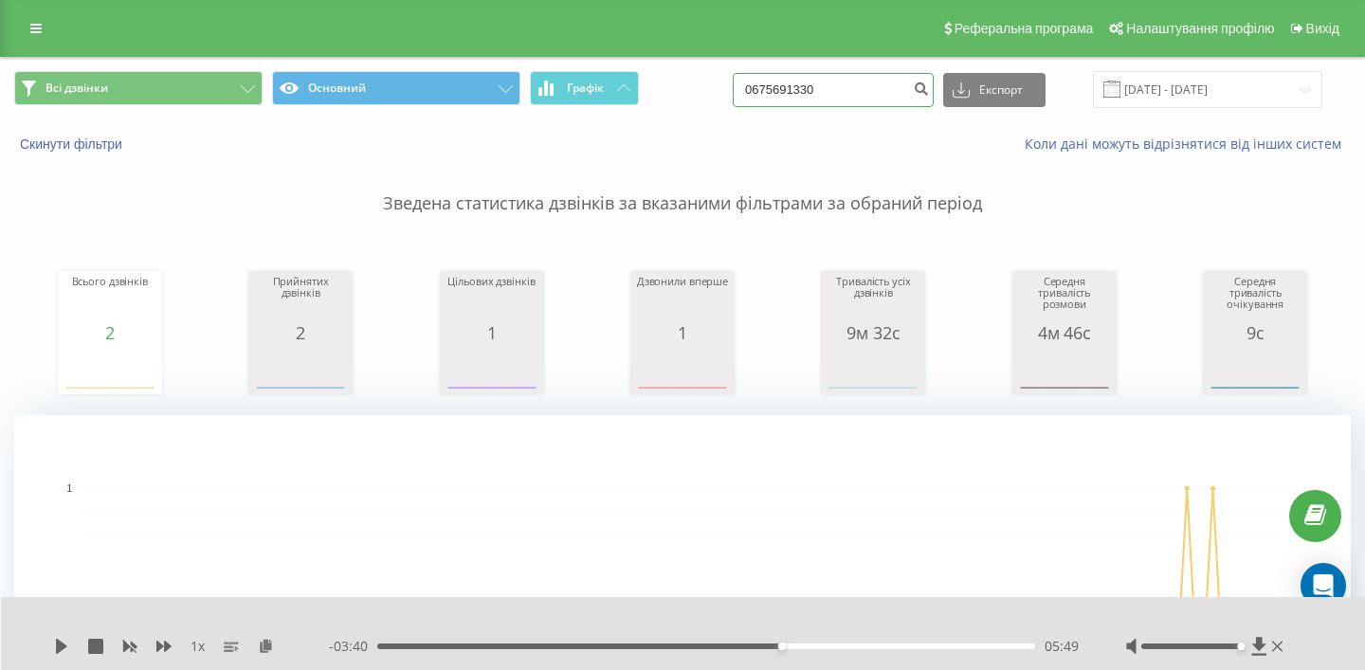
click at [842, 98] on input "0675691330" at bounding box center [833, 90] width 201 height 34
click at [842, 99] on input "0675691330" at bounding box center [833, 90] width 201 height 34
paste input "0688878912"
paste input
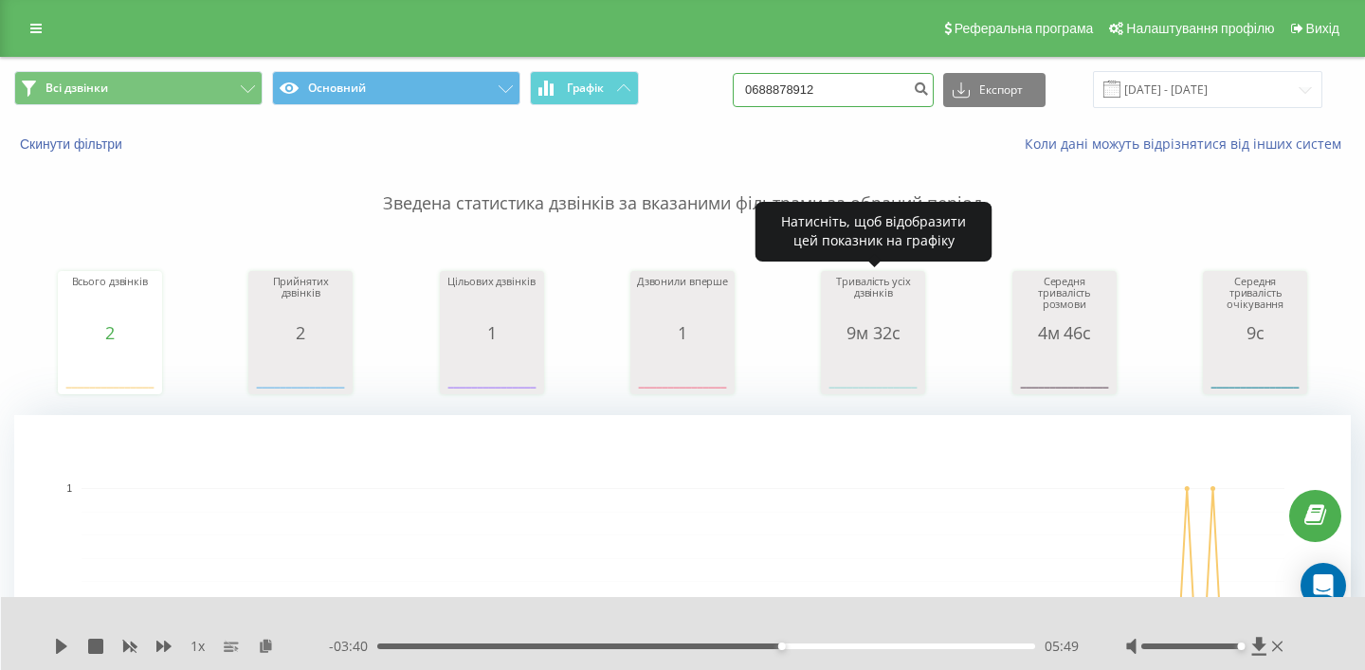
type input "0688878912"
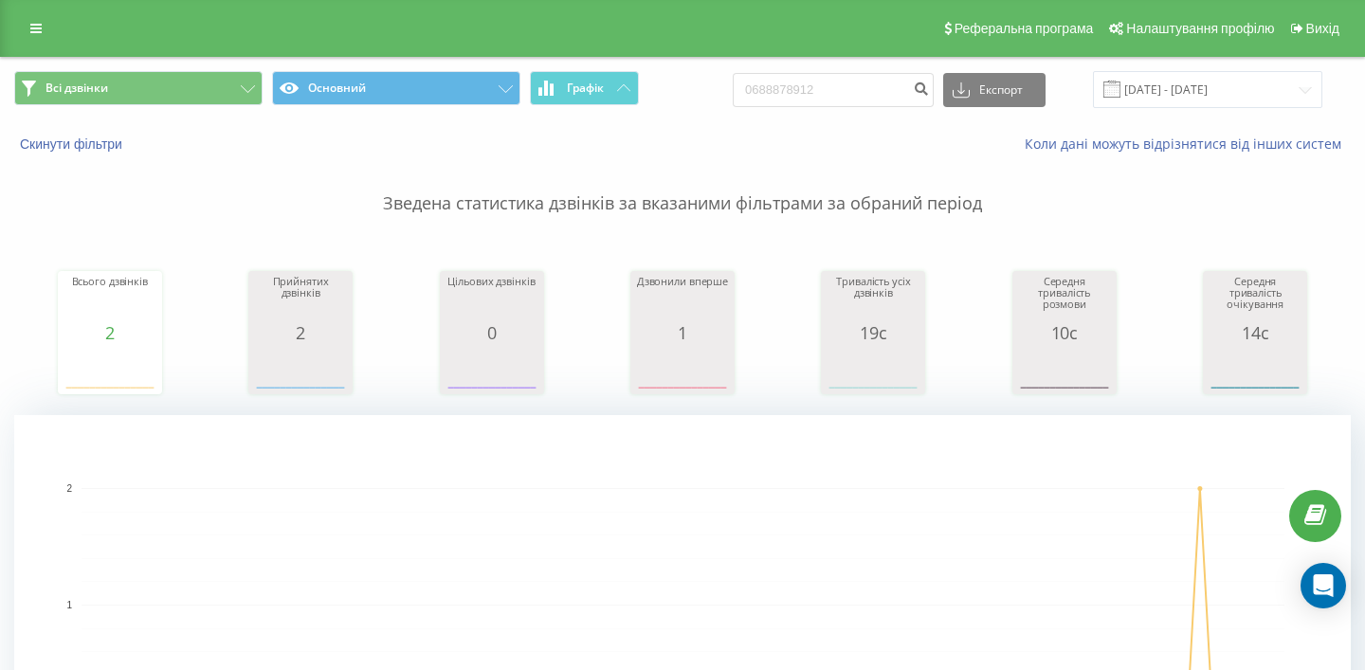
click at [829, 69] on div "Всі дзвінки Основний Графік 0688878912 Експорт .csv .xls .xlsx [DATE] - [DATE]" at bounding box center [682, 89] width 1363 height 63
click at [831, 79] on input "0688878912" at bounding box center [833, 90] width 201 height 34
paste input "992426963"
type input "0992426963"
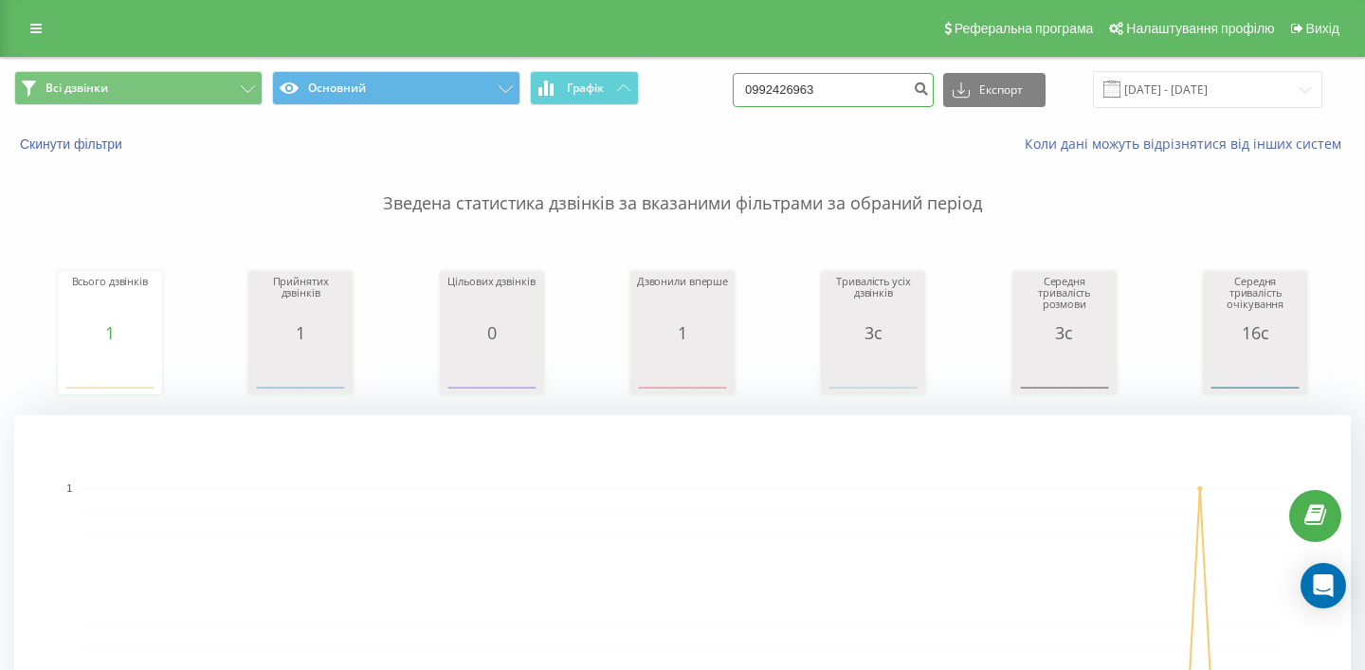
click at [845, 104] on input "0992426963" at bounding box center [833, 90] width 201 height 34
click at [845, 105] on input "0992426963" at bounding box center [833, 90] width 201 height 34
paste input "33629628"
type input "0933629628"
click at [838, 106] on input "0933629628" at bounding box center [833, 90] width 201 height 34
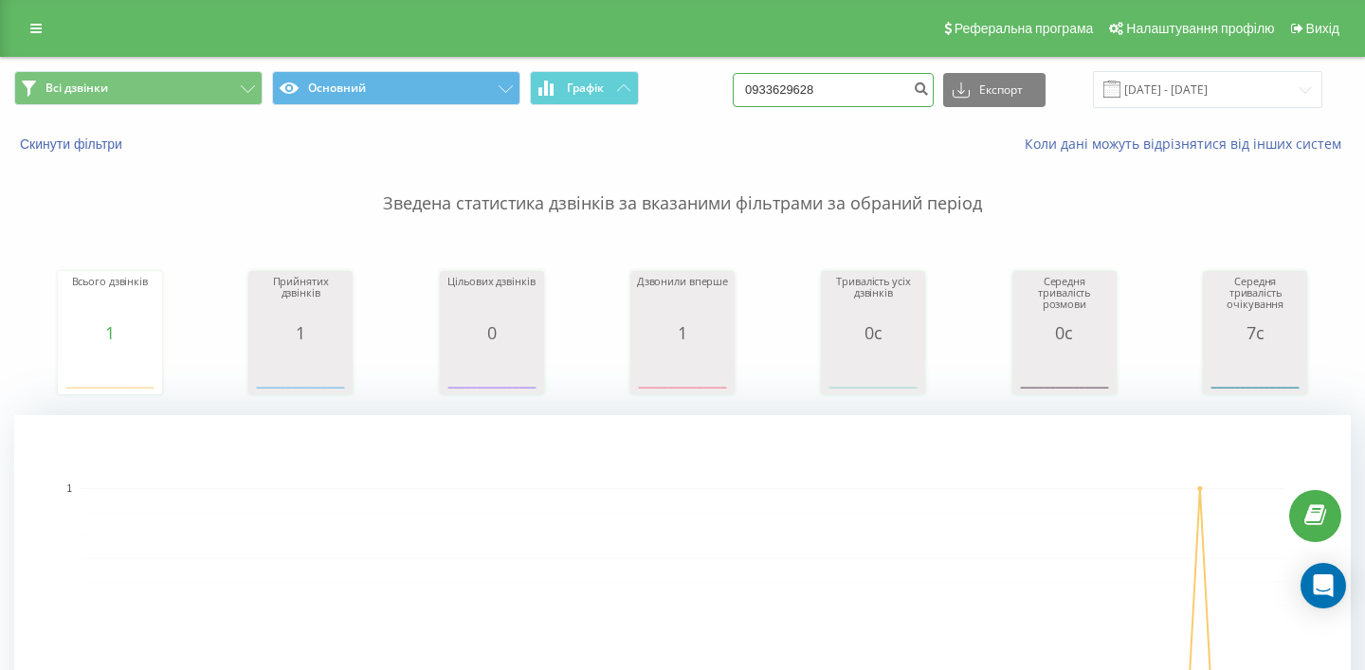
click at [838, 106] on input "0933629628" at bounding box center [833, 90] width 201 height 34
click at [824, 75] on input "0933629628" at bounding box center [833, 90] width 201 height 34
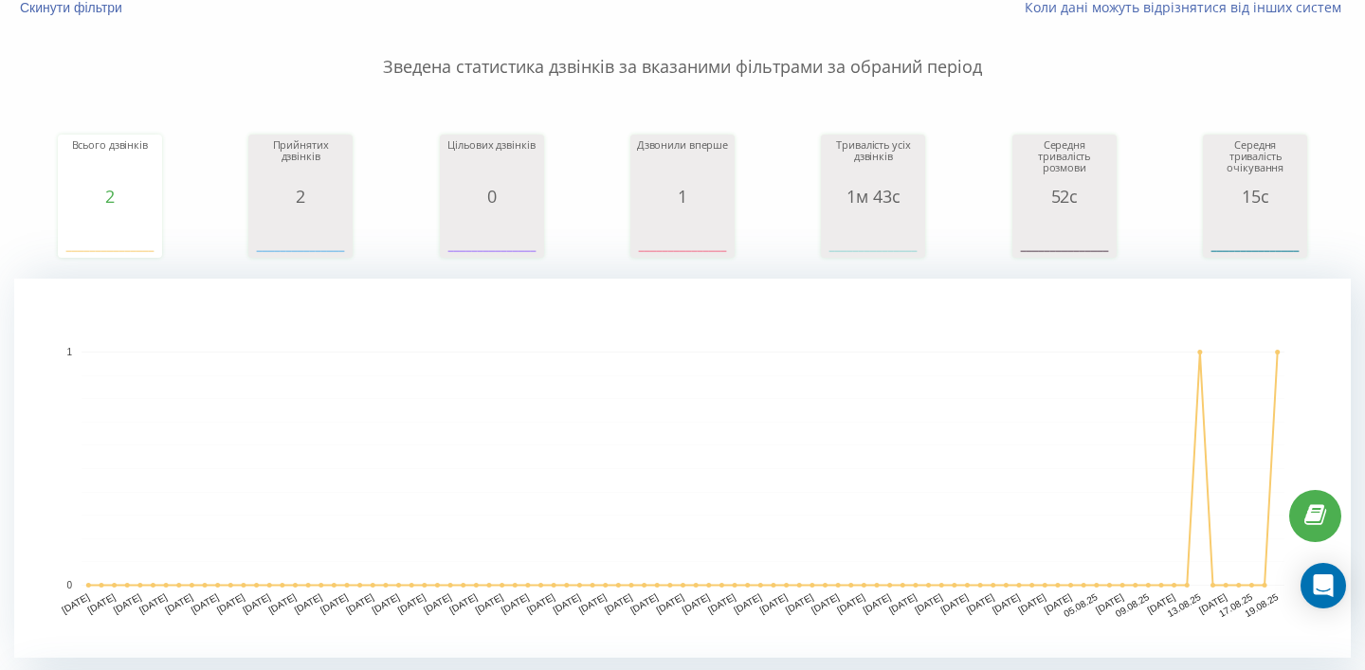
scroll to position [152, 0]
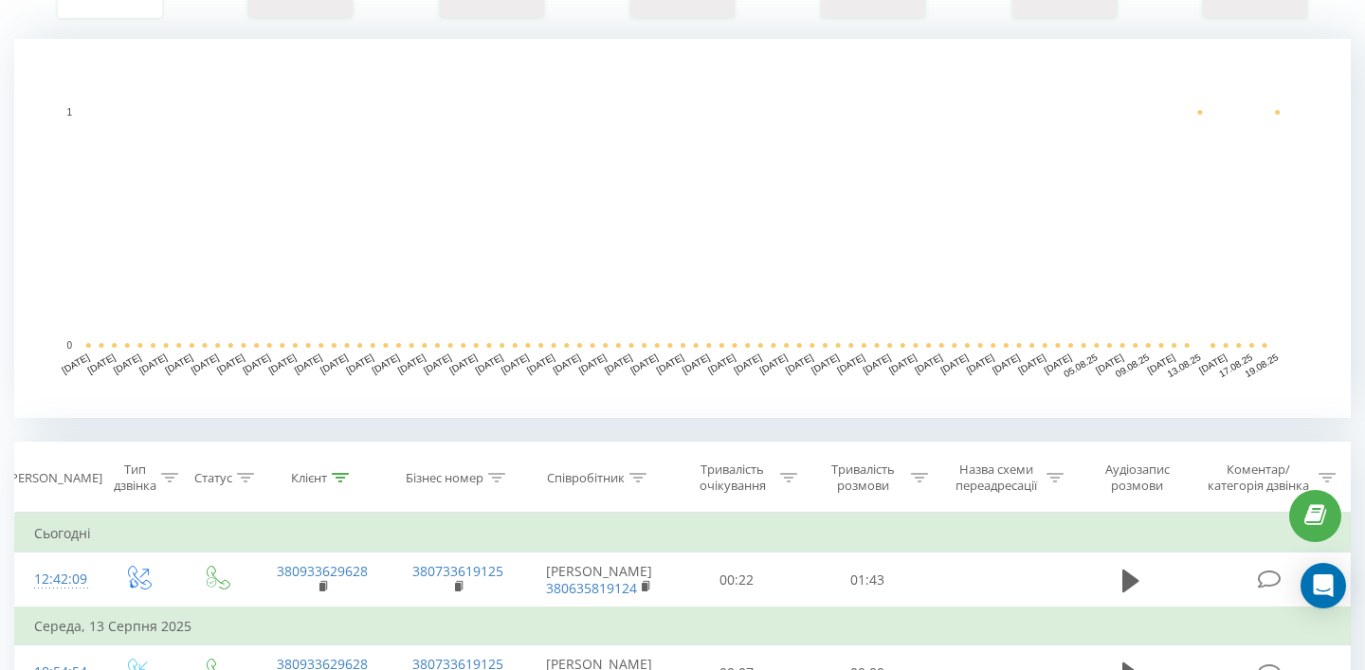
scroll to position [425, 0]
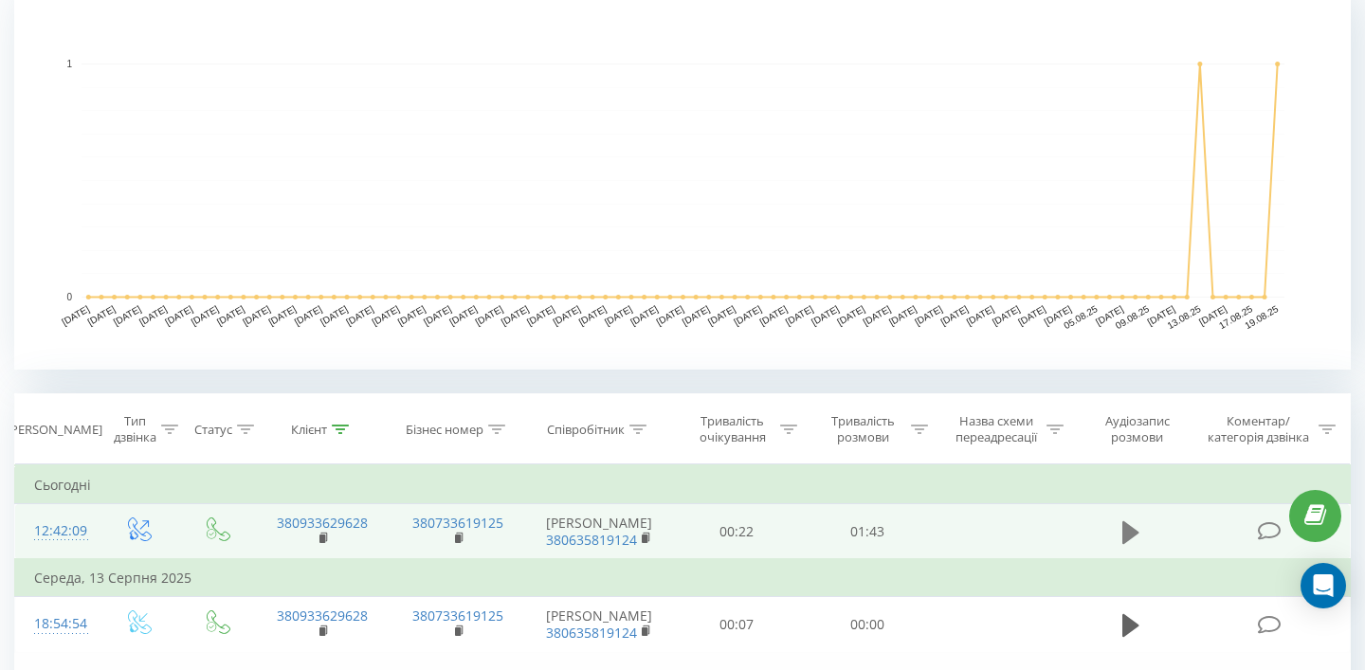
click at [1128, 535] on icon at bounding box center [1130, 531] width 17 height 23
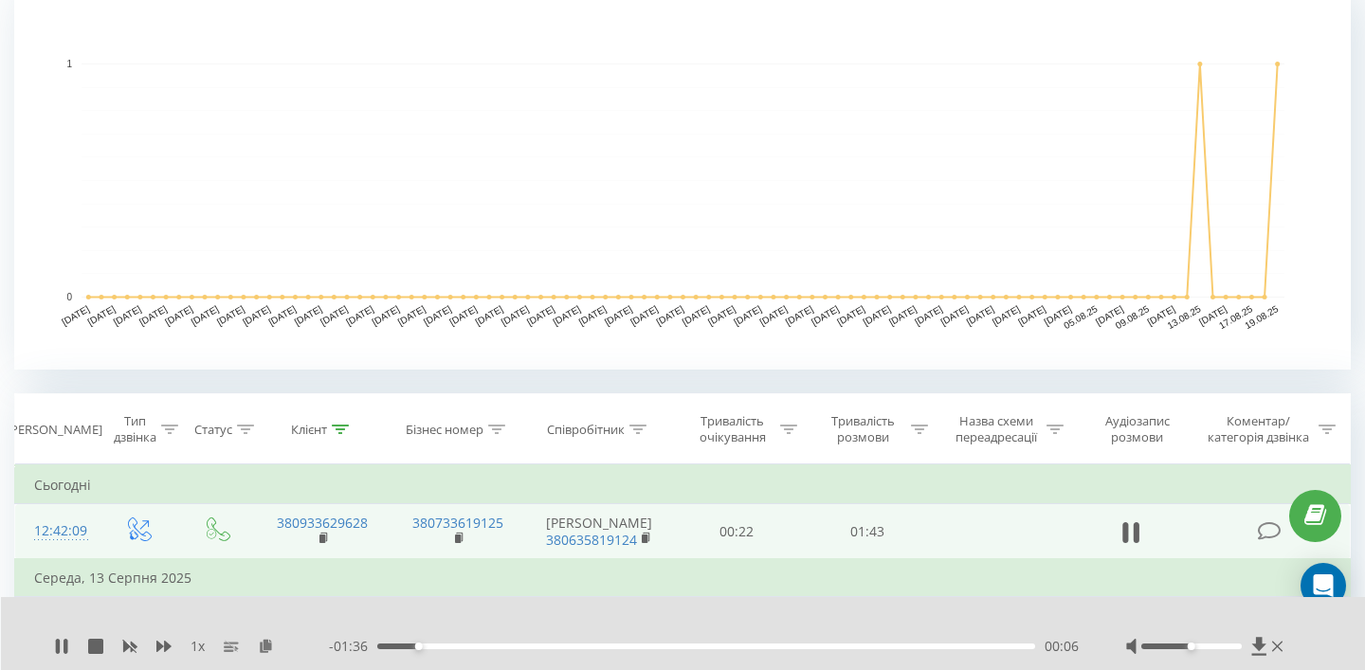
scroll to position [0, 0]
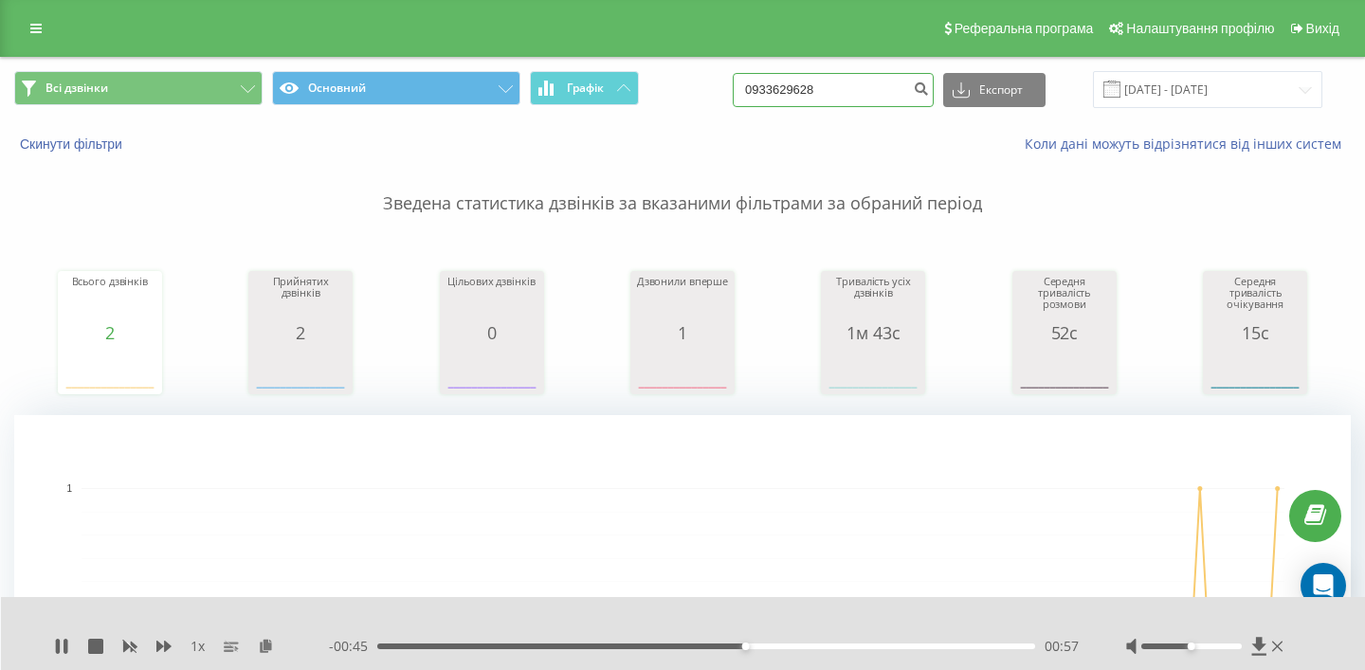
click at [843, 81] on input "0933629628" at bounding box center [833, 90] width 201 height 34
click at [843, 89] on input "0933629628" at bounding box center [833, 90] width 201 height 34
paste input "500273440"
type input "0500273440"
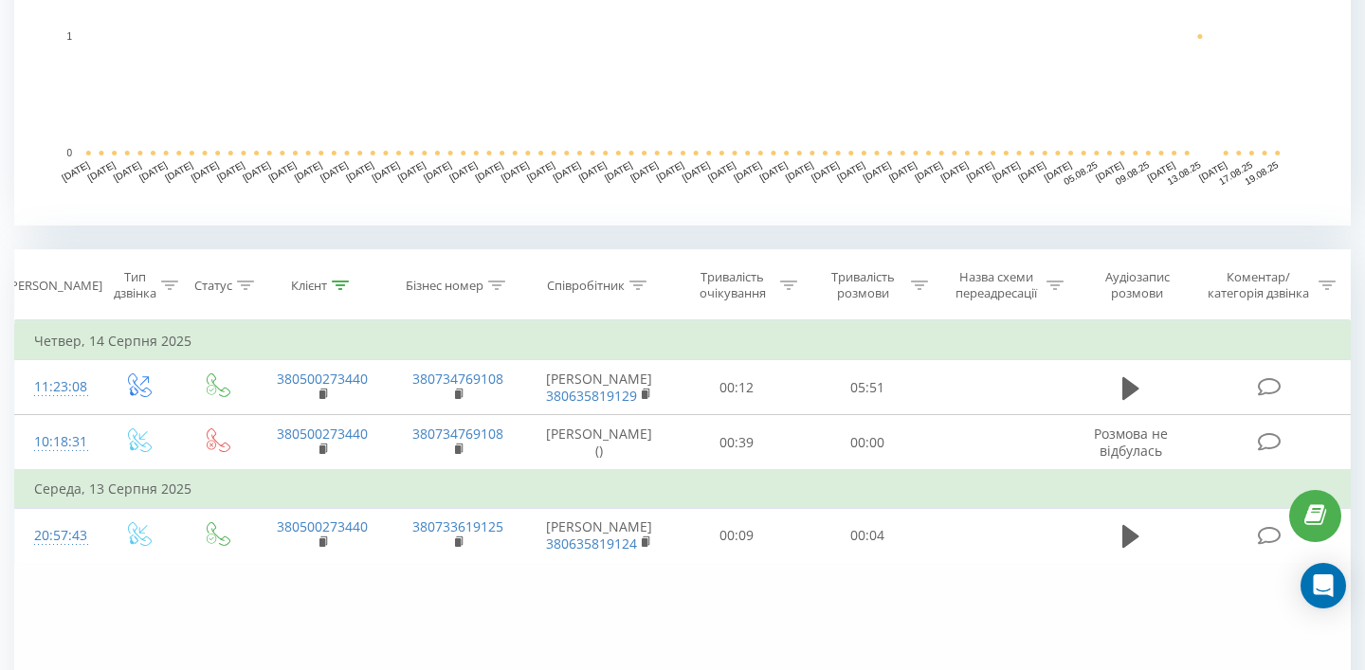
scroll to position [567, 0]
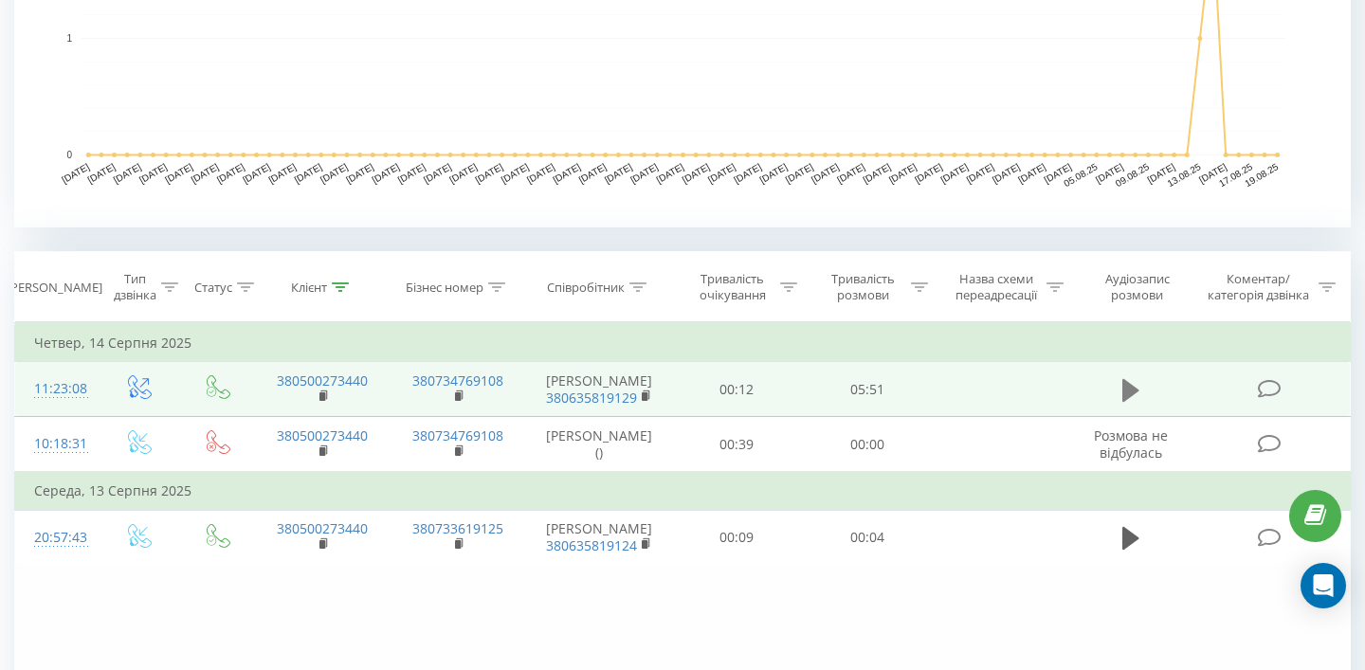
click at [1130, 404] on icon at bounding box center [1130, 390] width 17 height 27
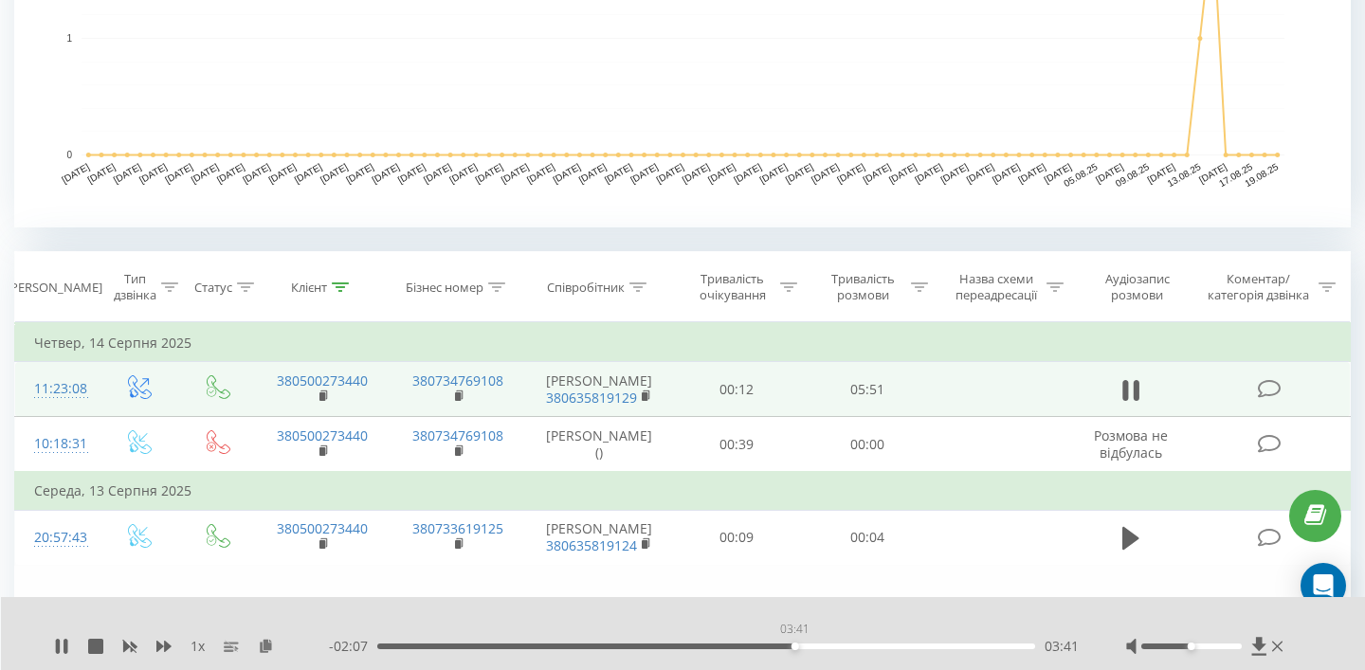
click at [794, 646] on div "03:41" at bounding box center [706, 647] width 658 height 6
click at [59, 647] on icon at bounding box center [58, 646] width 4 height 15
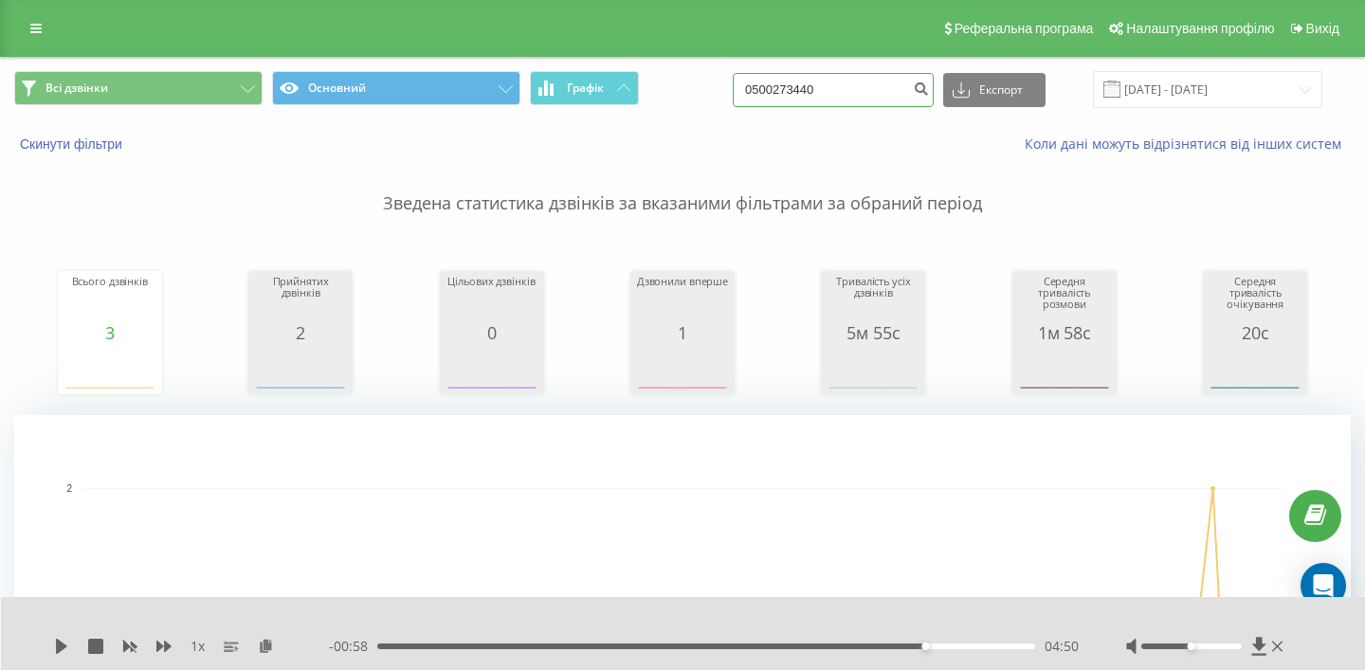
click at [830, 87] on input "0500273440" at bounding box center [833, 90] width 201 height 34
paste input "972373956"
type input "0972373956"
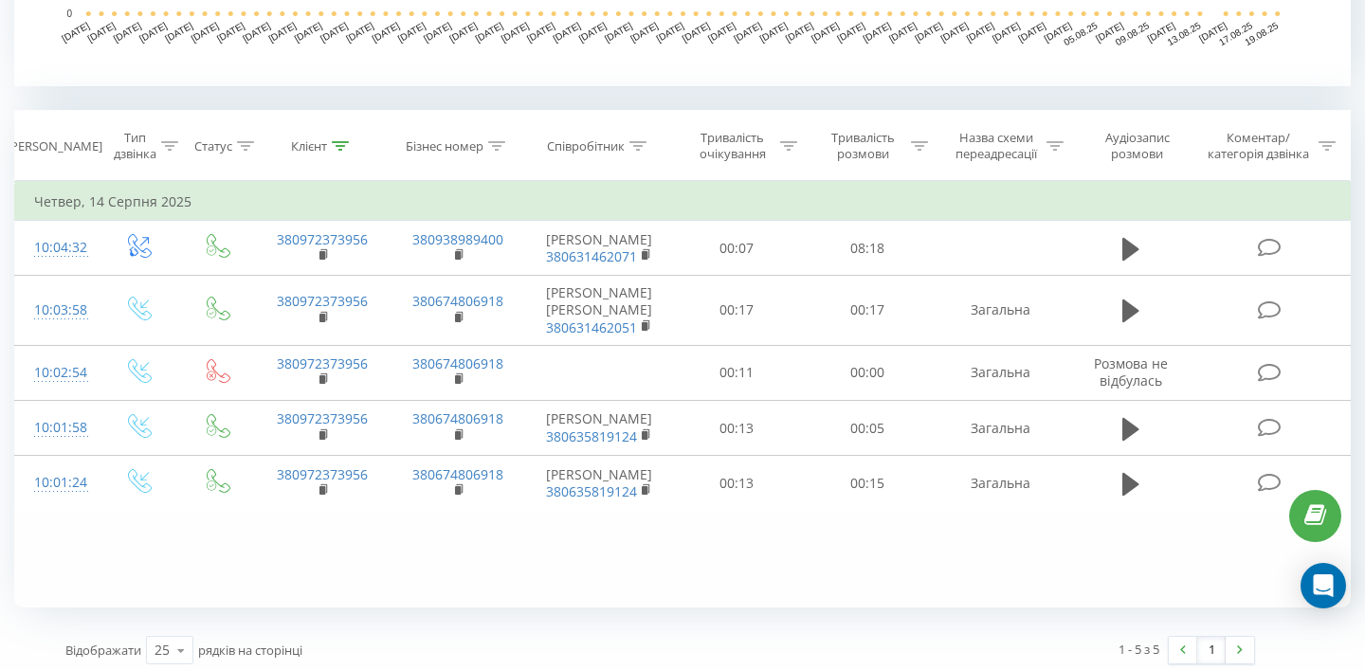
scroll to position [705, 0]
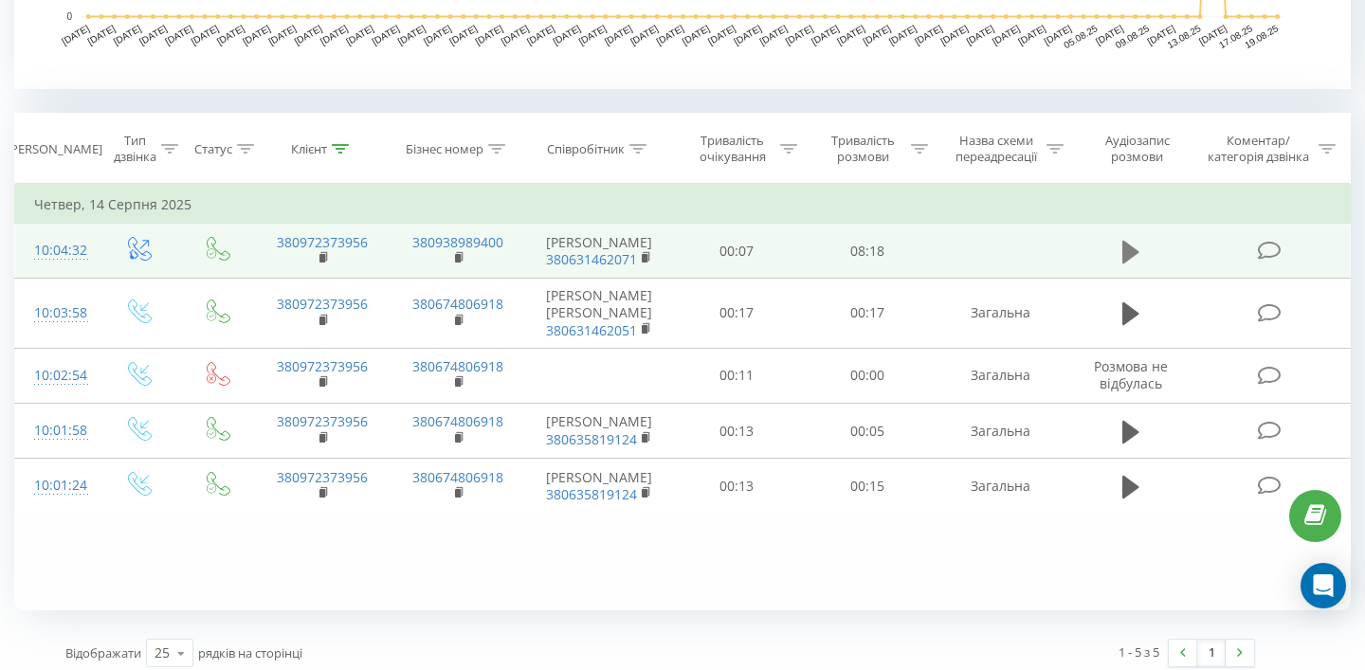
click at [1133, 259] on icon at bounding box center [1130, 252] width 17 height 27
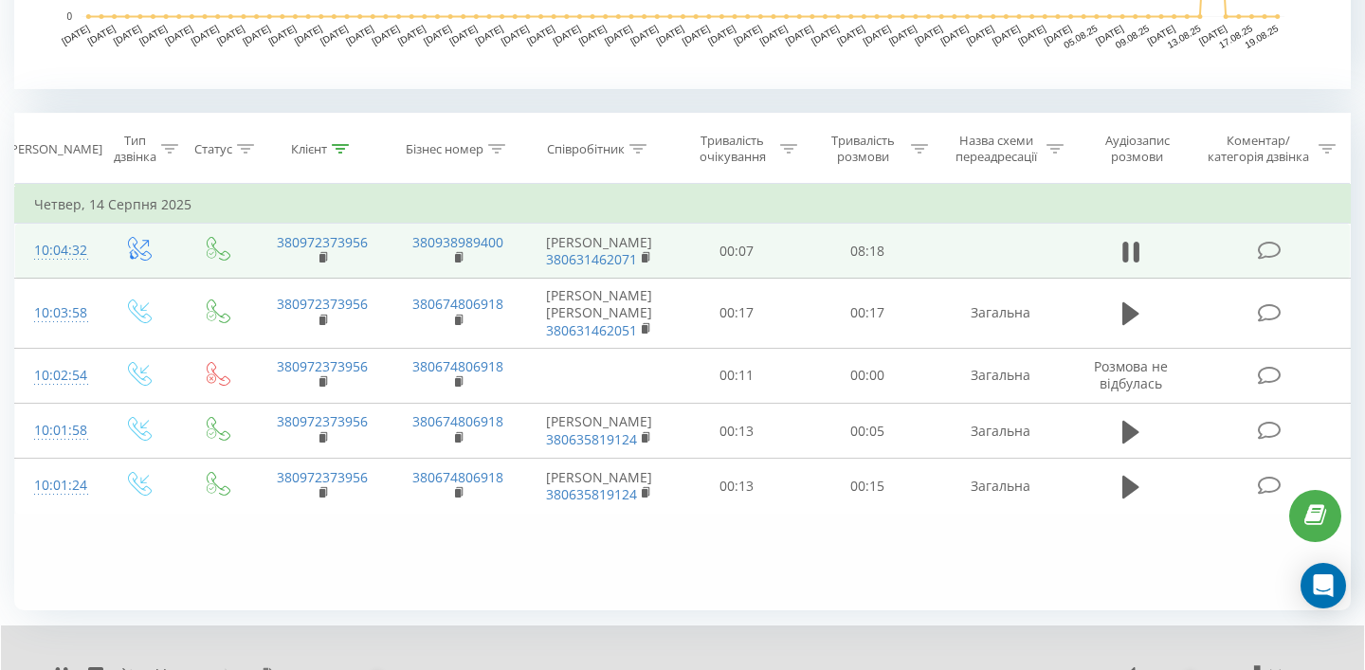
scroll to position [789, 0]
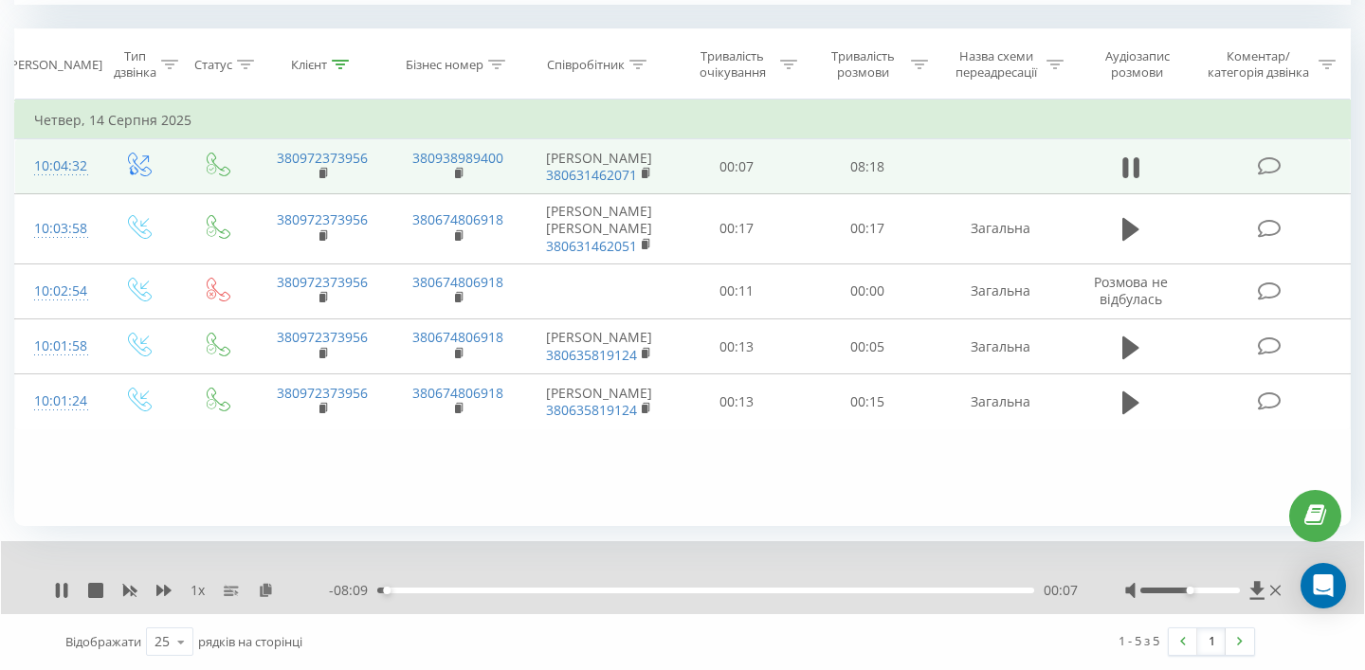
click at [48, 587] on div "1 x - 08:09 00:07 00:07" at bounding box center [682, 577] width 1363 height 73
click at [48, 587] on div "1 x - 08:02 00:13 00:13" at bounding box center [682, 577] width 1363 height 73
click at [75, 588] on div "1 x" at bounding box center [191, 590] width 275 height 19
click at [65, 593] on icon at bounding box center [65, 590] width 4 height 15
